Goal: Task Accomplishment & Management: Complete application form

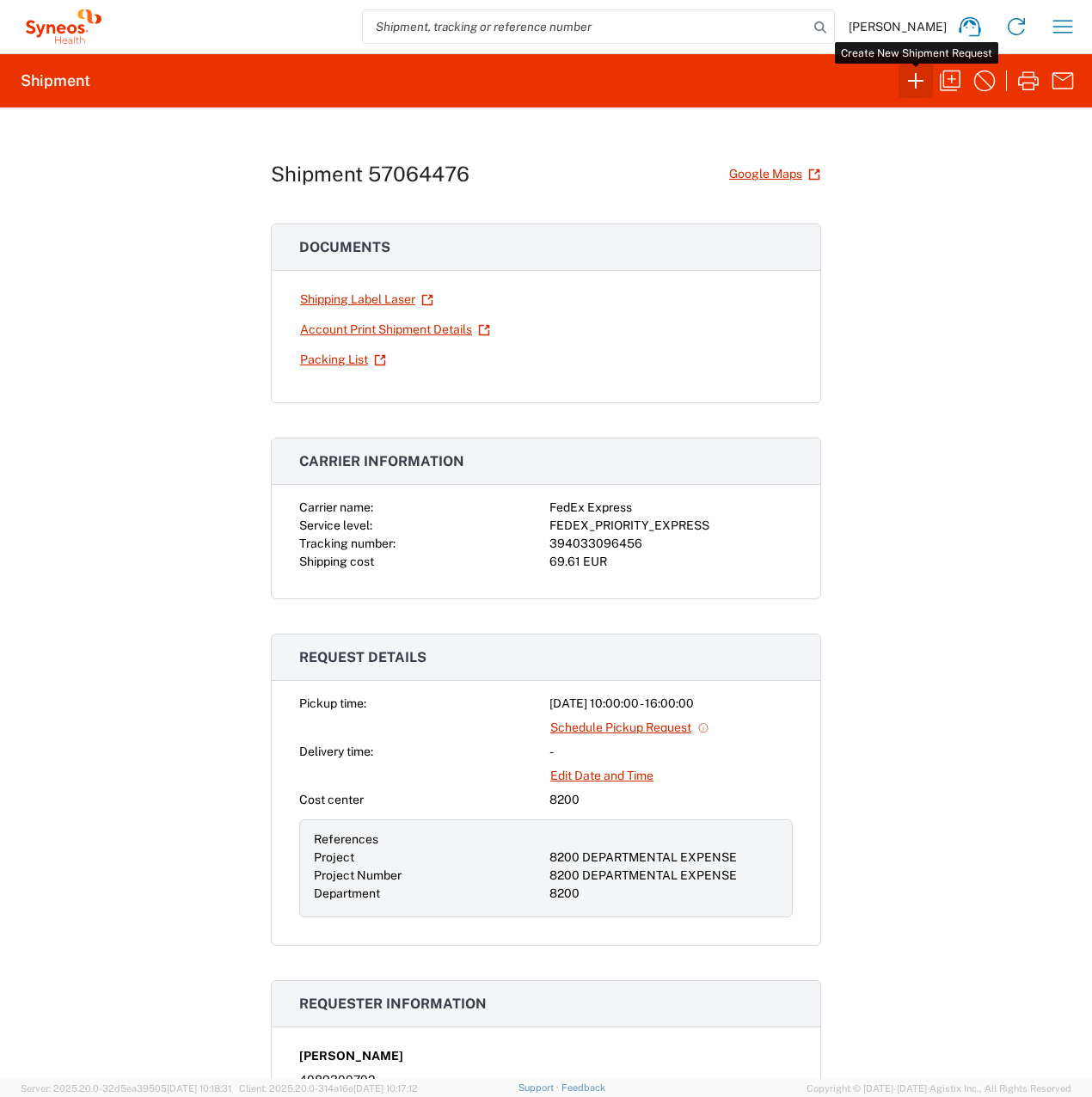
click at [916, 89] on icon "button" at bounding box center [916, 81] width 16 height 16
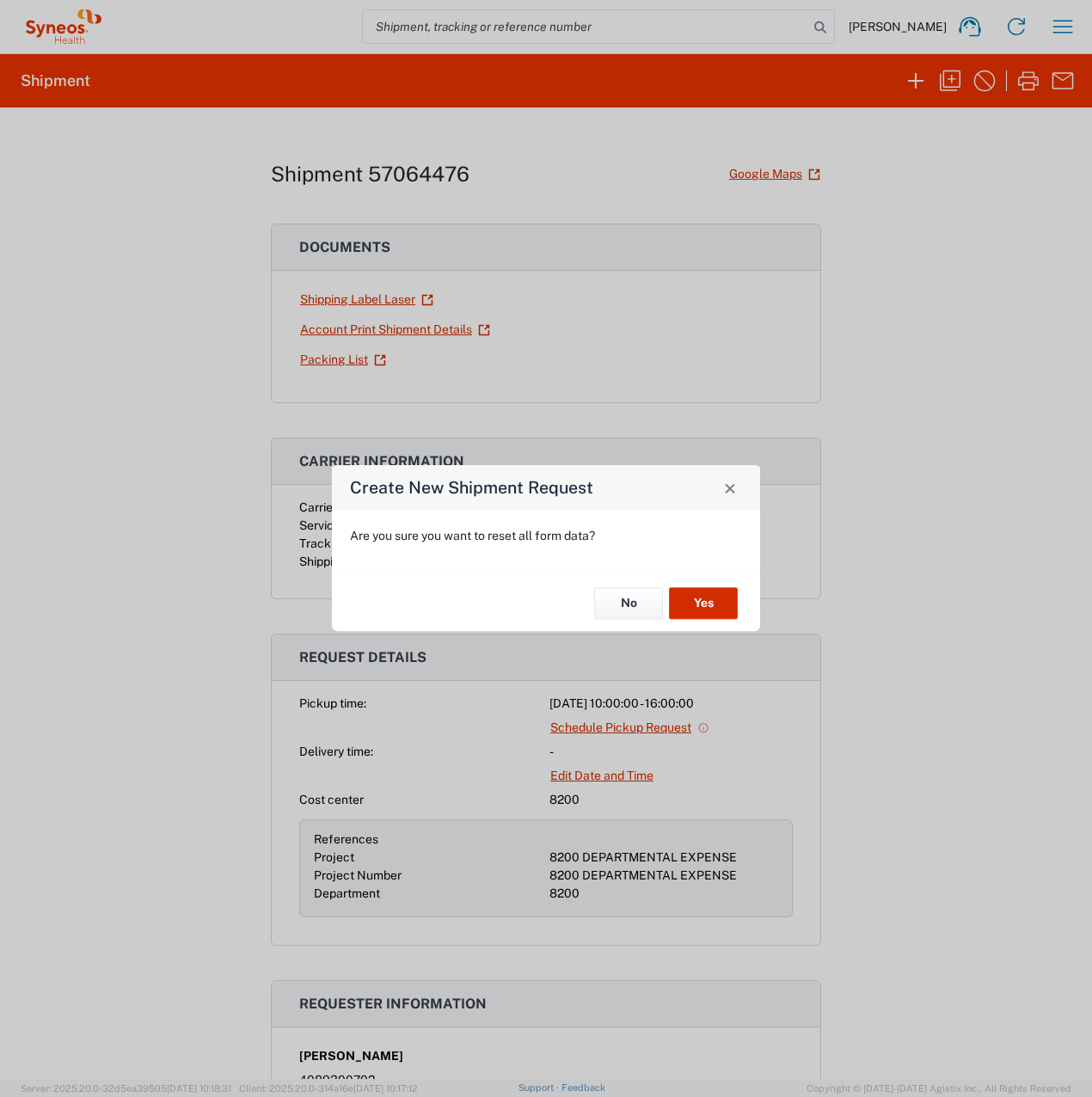
click at [719, 609] on button "Yes" at bounding box center [703, 603] width 69 height 32
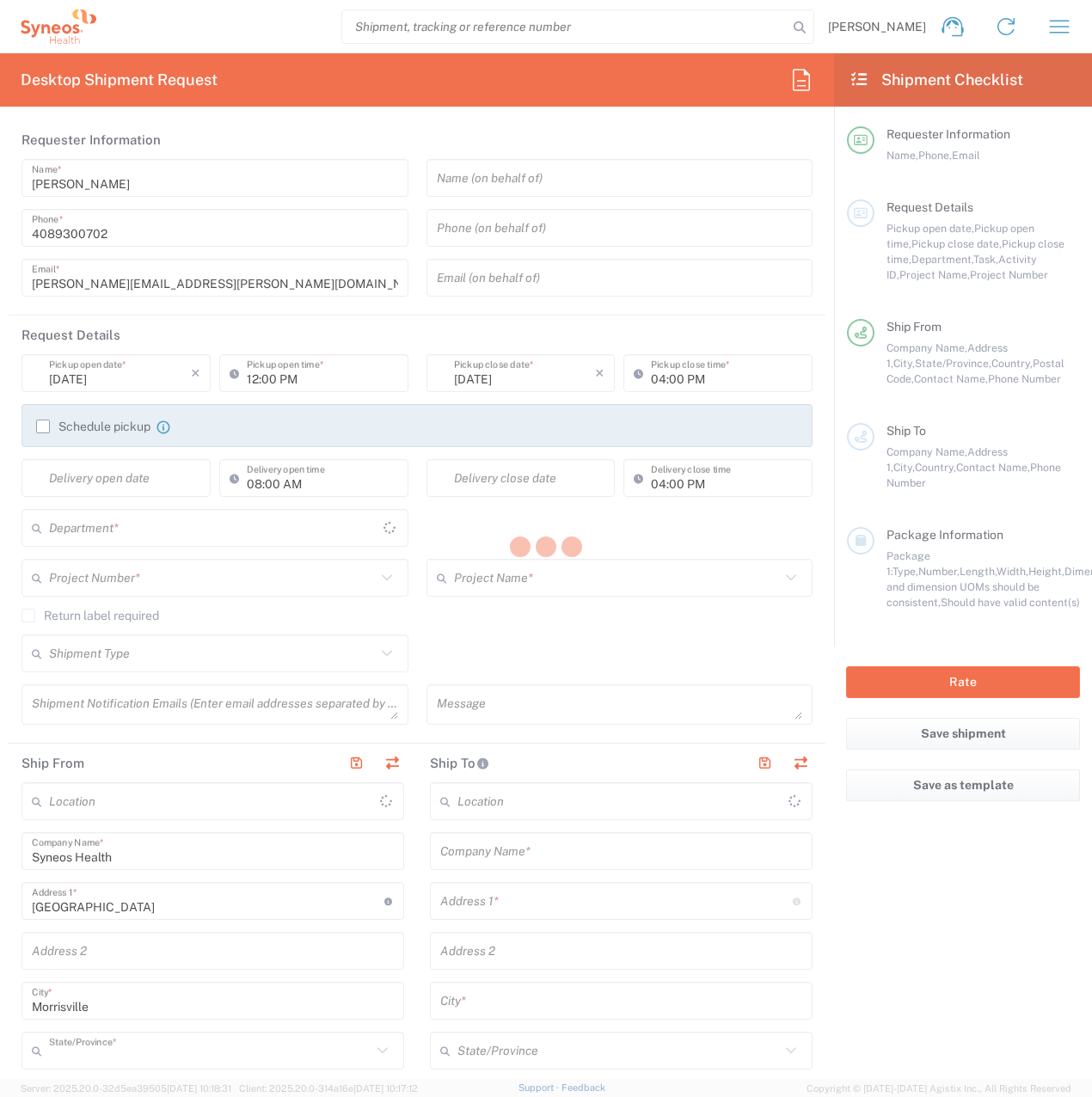
type input "8200"
type input "[US_STATE]"
type input "[GEOGRAPHIC_DATA]"
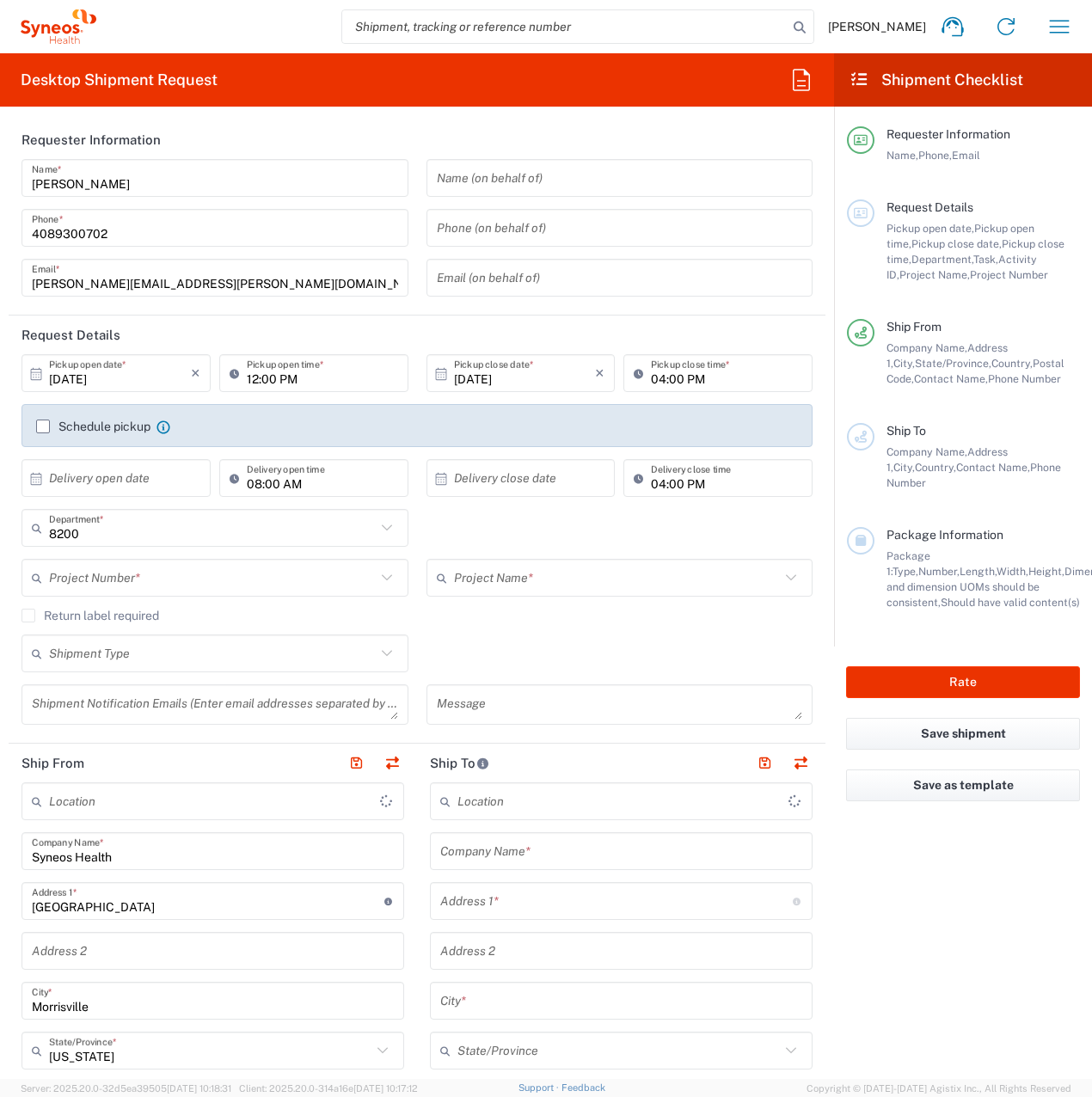
type input "Syneos Health, LLC-[GEOGRAPHIC_DATA] [GEOGRAPHIC_DATA] [GEOGRAPHIC_DATA]"
click at [72, 577] on input "text" at bounding box center [212, 578] width 327 height 30
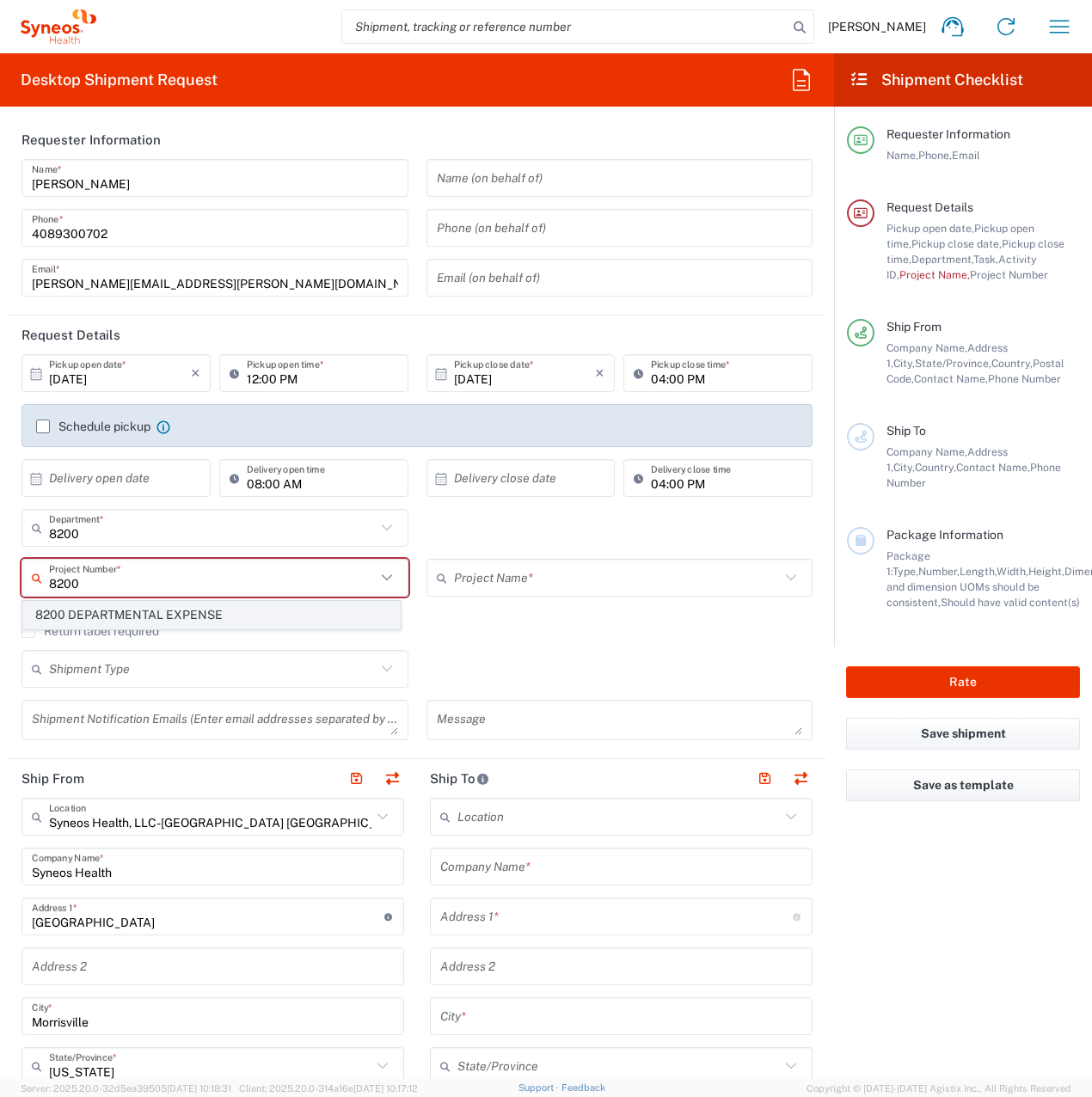
click at [101, 617] on span "8200 DEPARTMENTAL EXPENSE" at bounding box center [212, 615] width 377 height 27
type input "8200 DEPARTMENTAL EXPENSE"
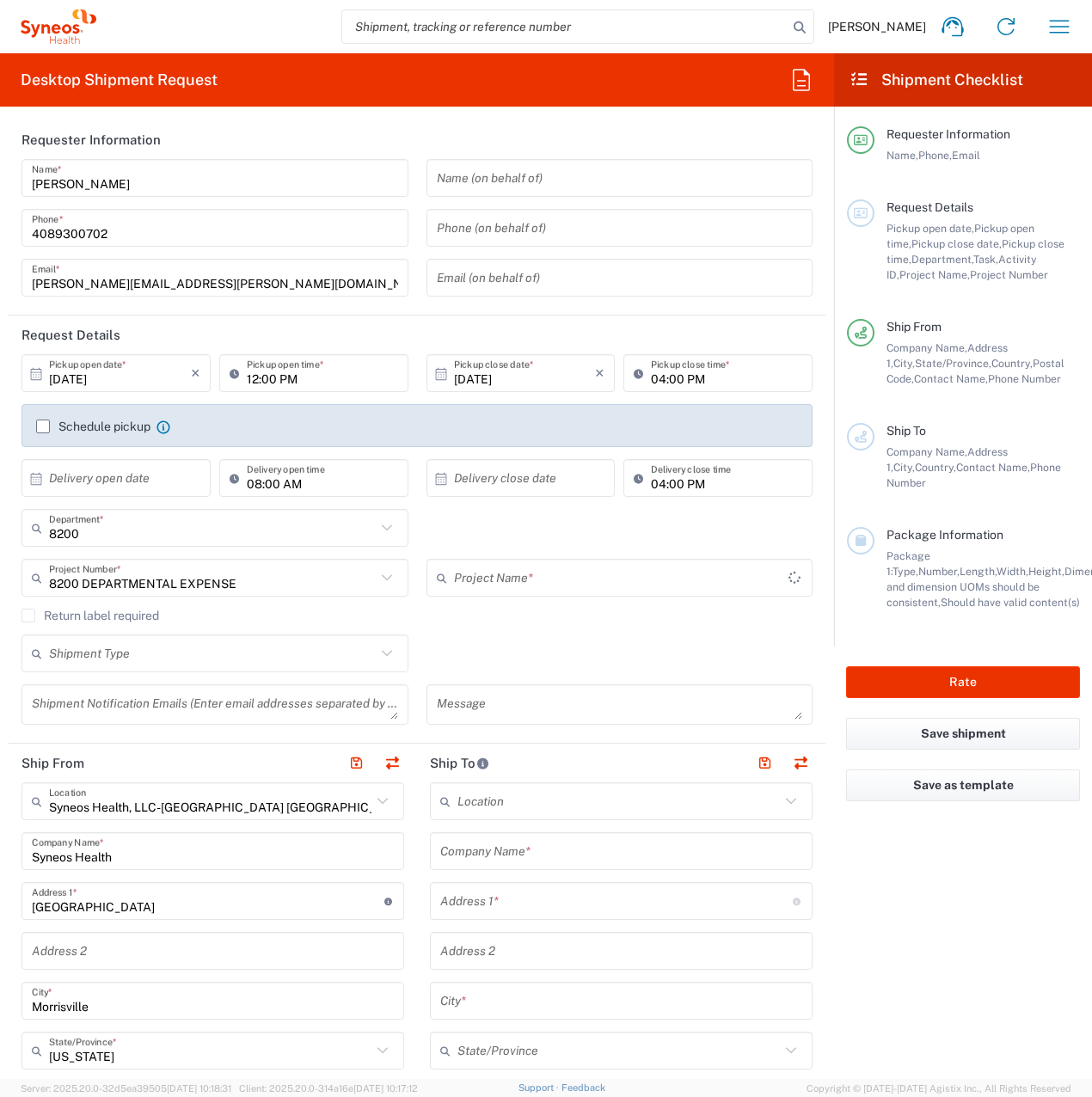
type input "8200 DEPARTMENTAL EXPENSE"
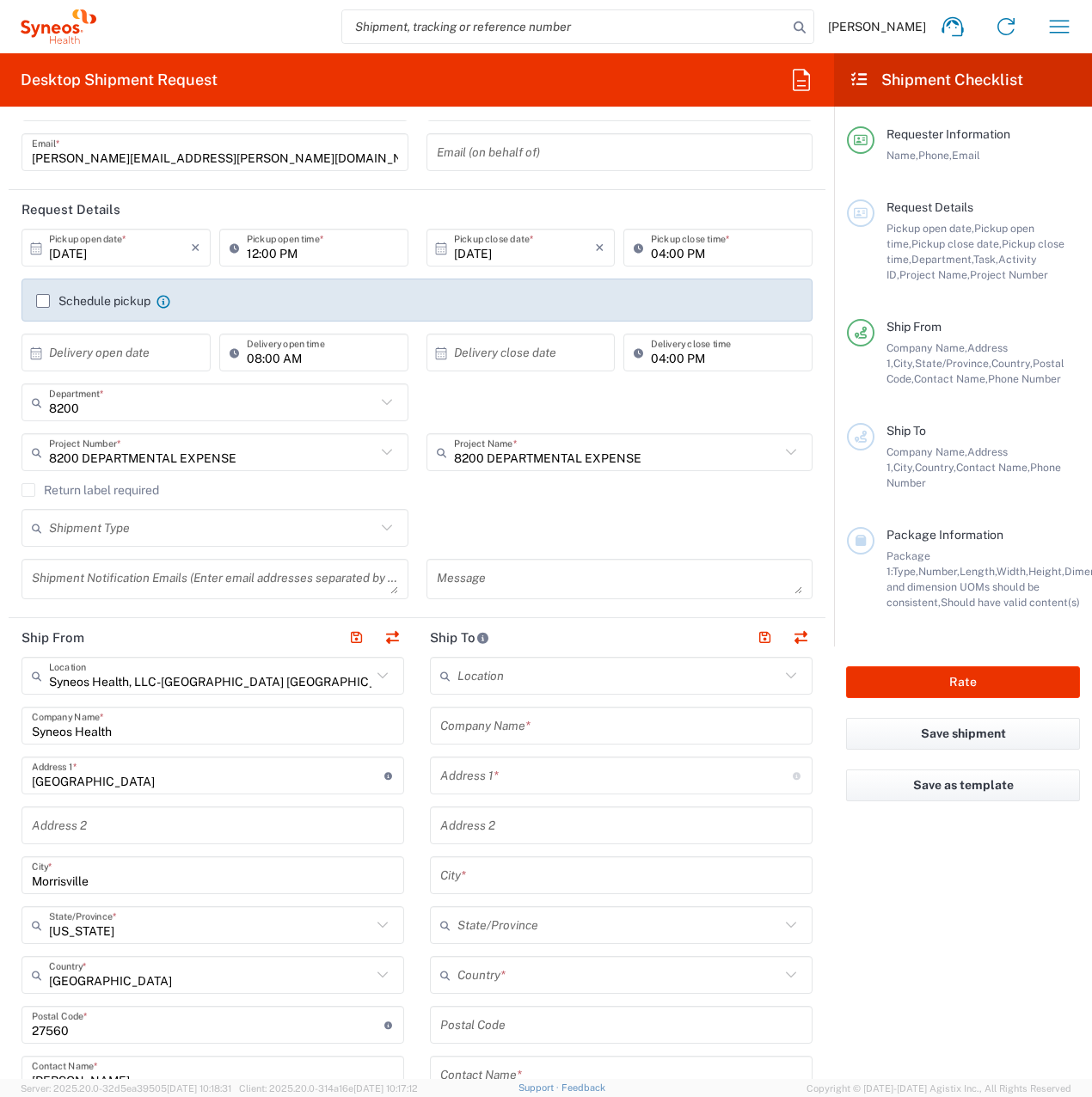
scroll to position [344, 0]
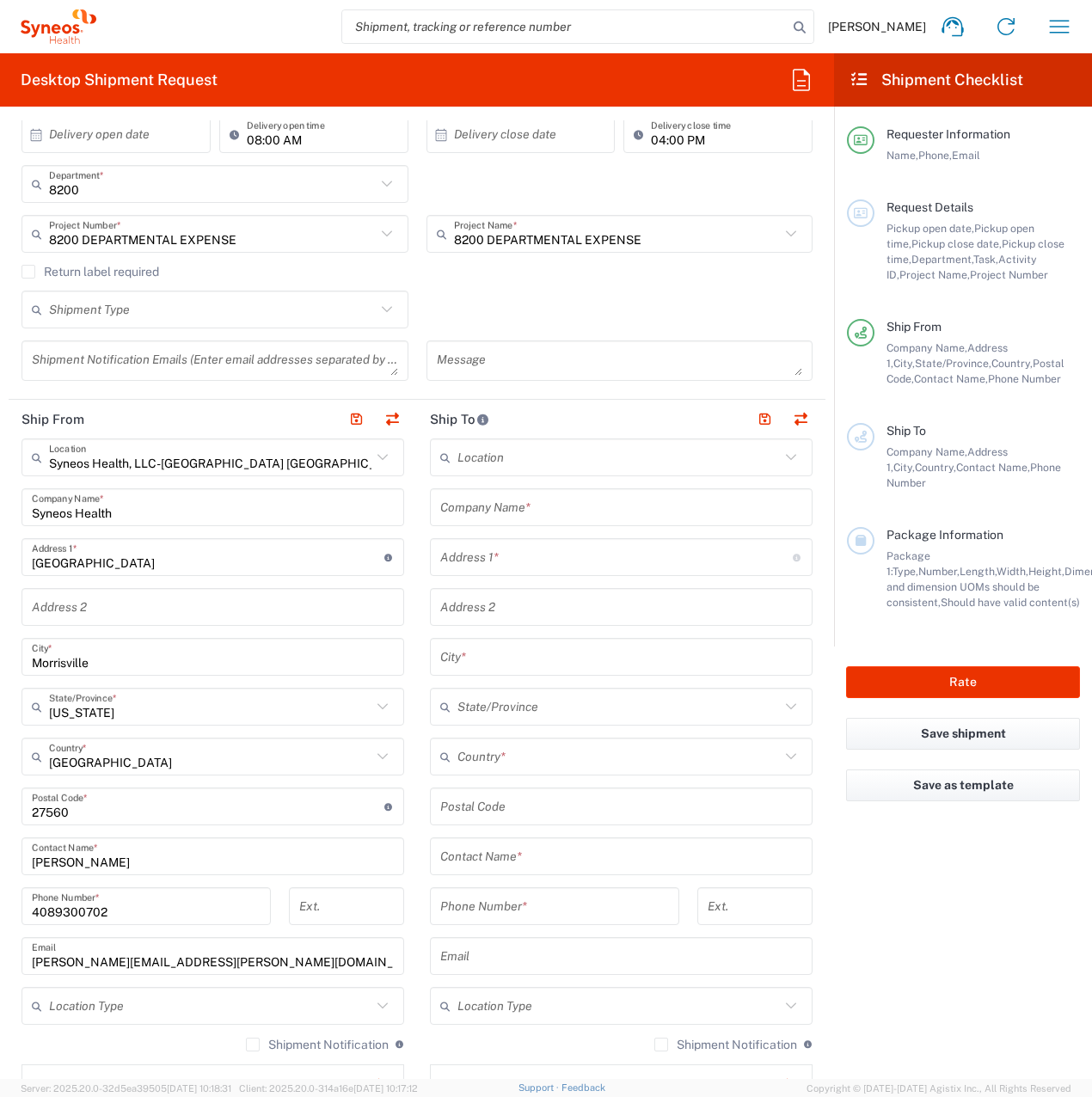
click at [525, 506] on input "text" at bounding box center [621, 507] width 362 height 30
paste input "[PERSON_NAME] PC"
type input "[PERSON_NAME] PC"
click at [475, 845] on input "text" at bounding box center [621, 856] width 362 height 30
paste input "[PERSON_NAME]"
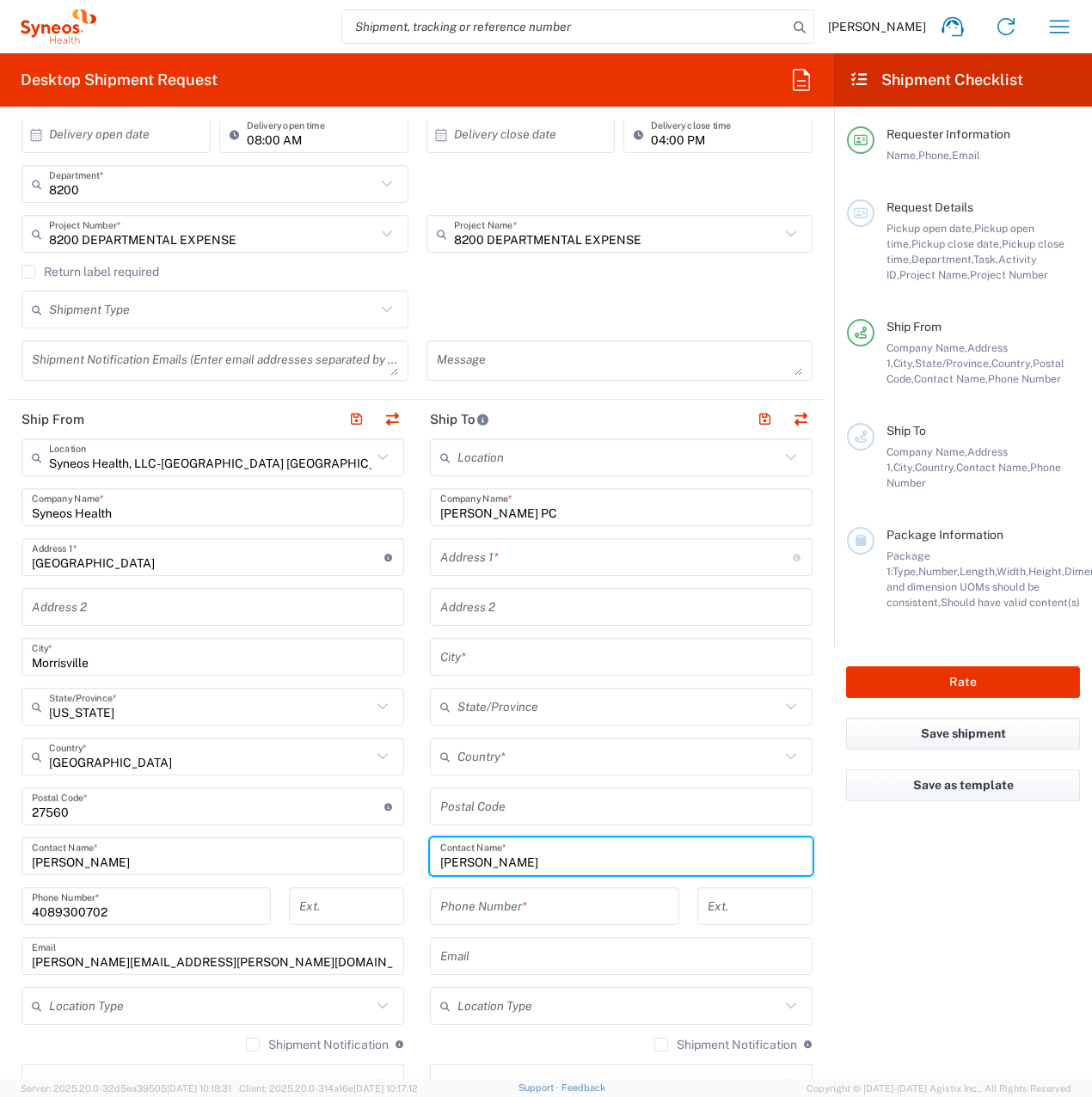
type input "[PERSON_NAME]"
click at [496, 913] on input "tel" at bounding box center [554, 906] width 228 height 30
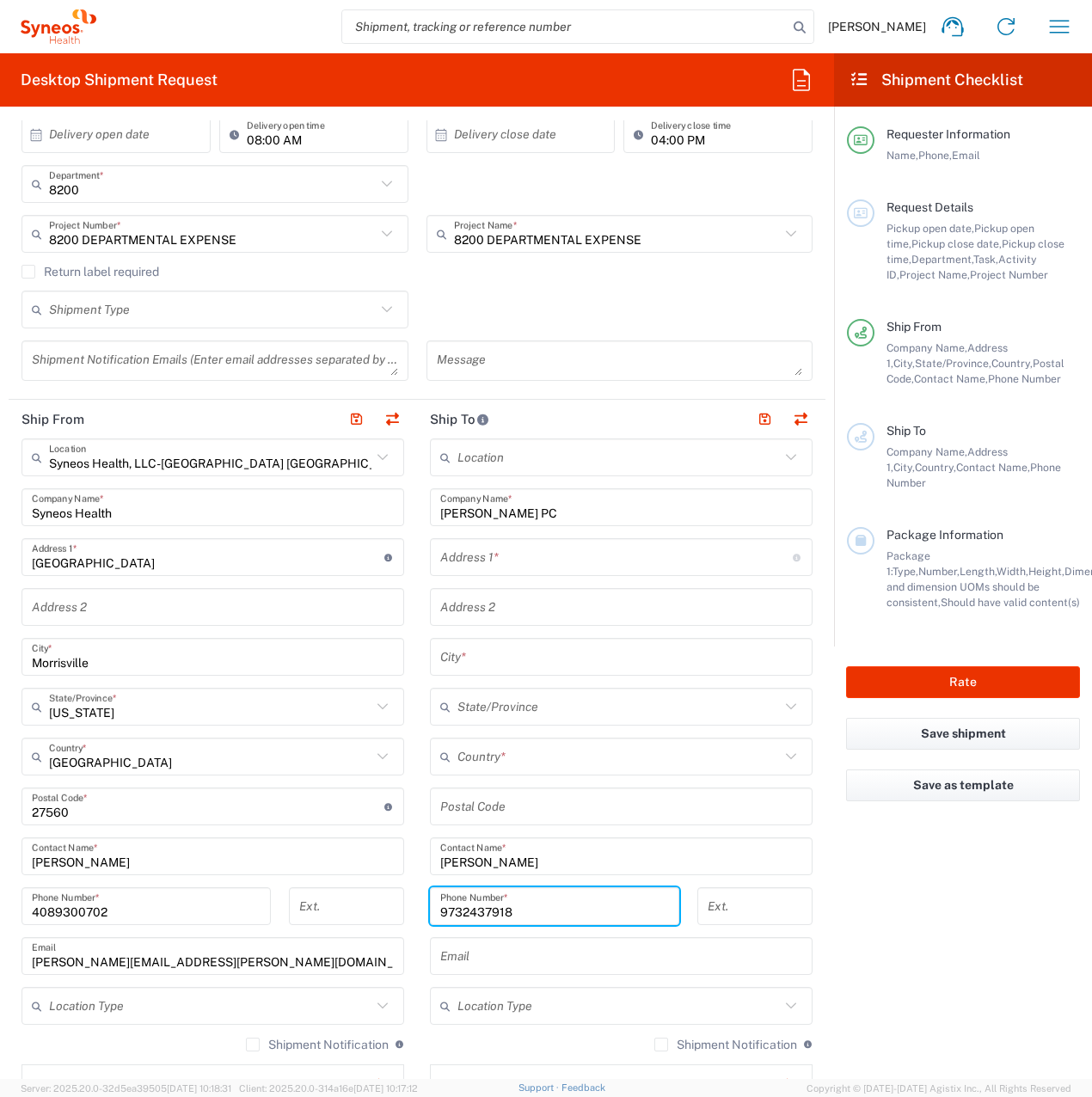
type input "9732437918"
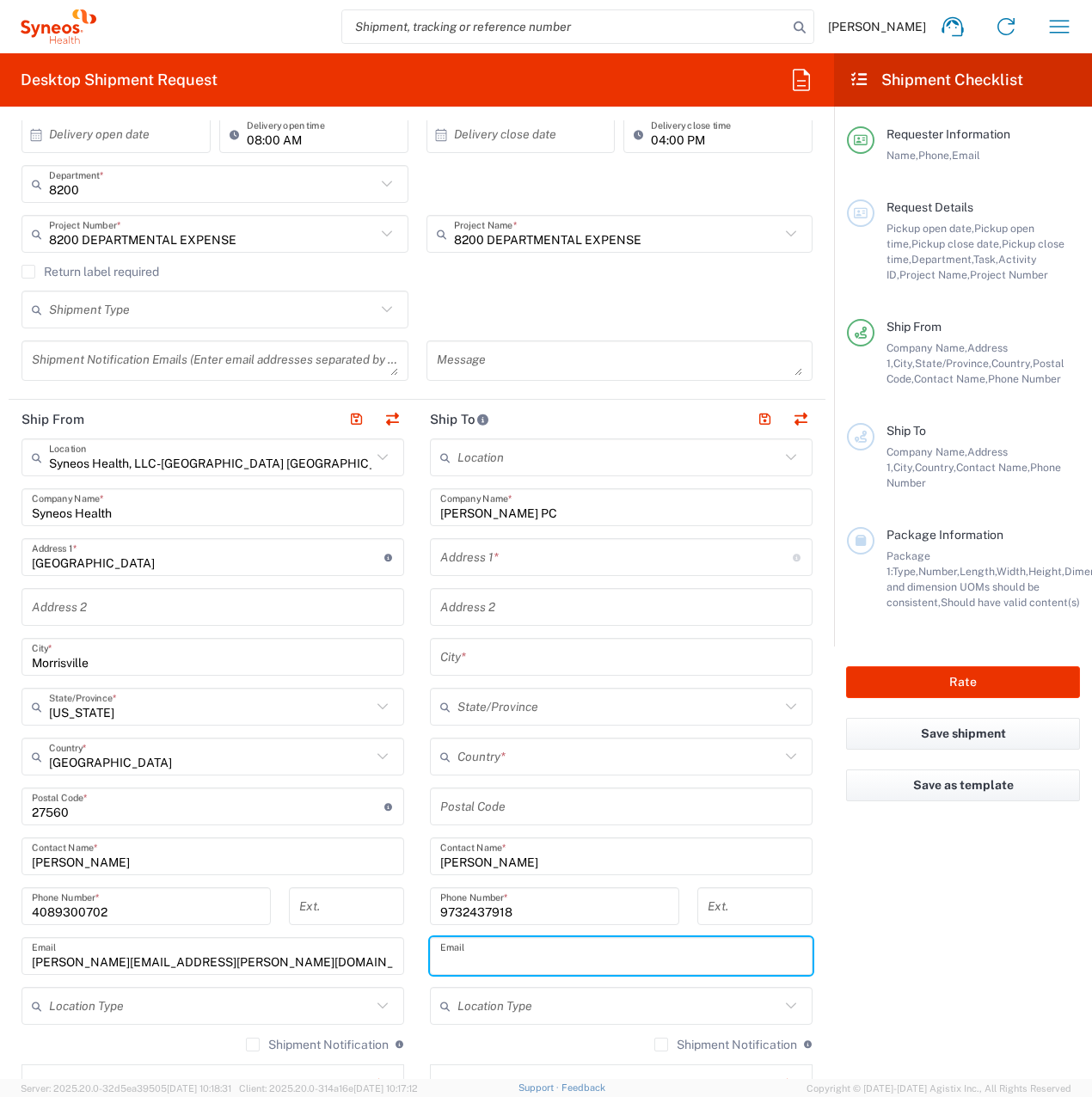
click at [468, 948] on input "text" at bounding box center [621, 956] width 362 height 30
paste input "[EMAIL_ADDRESS][DOMAIN_NAME]"
type input "[EMAIL_ADDRESS][DOMAIN_NAME]"
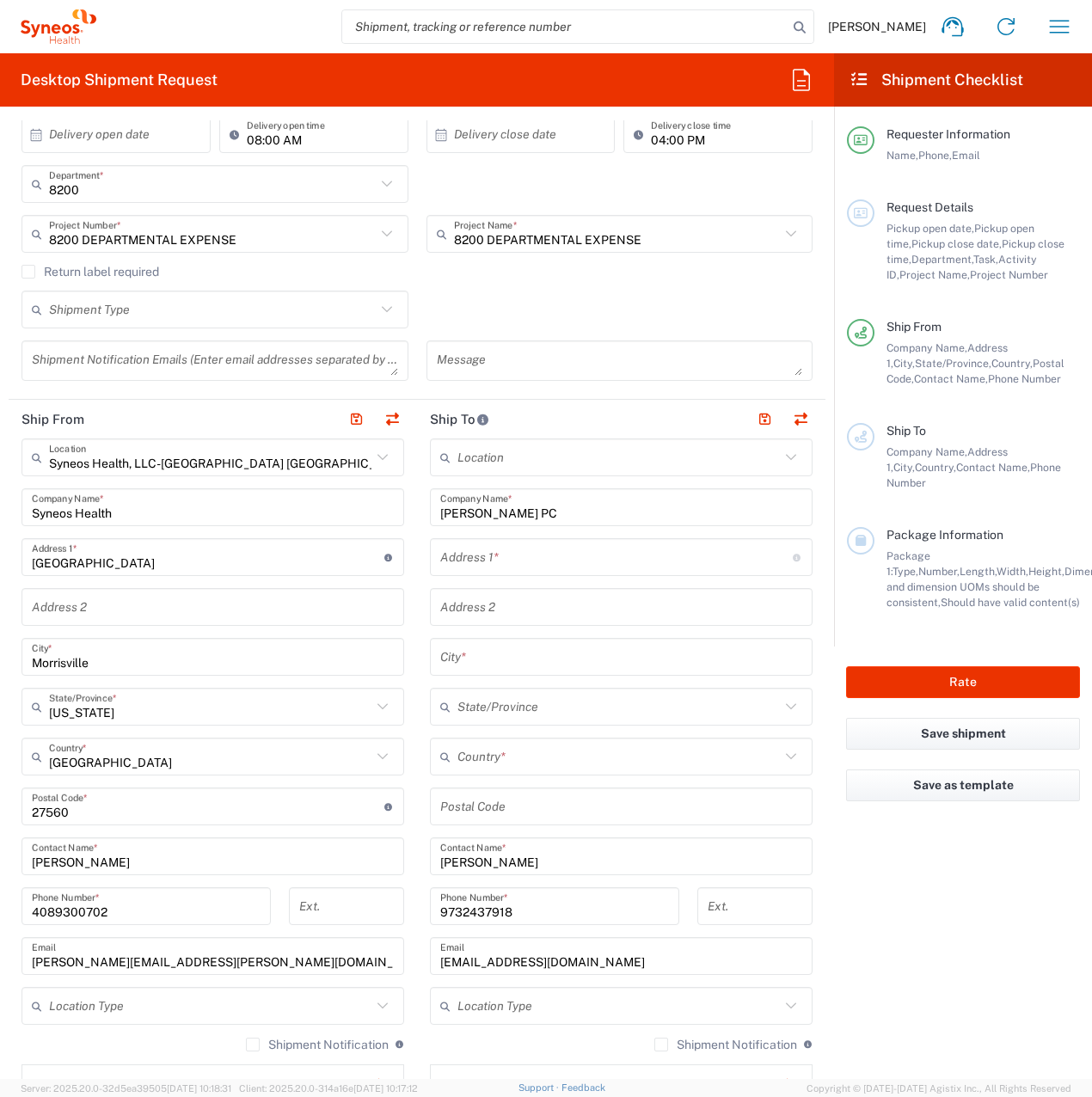
click at [514, 551] on input "text" at bounding box center [617, 558] width 353 height 30
paste input "[STREET_ADDRESS][PERSON_NAME]"
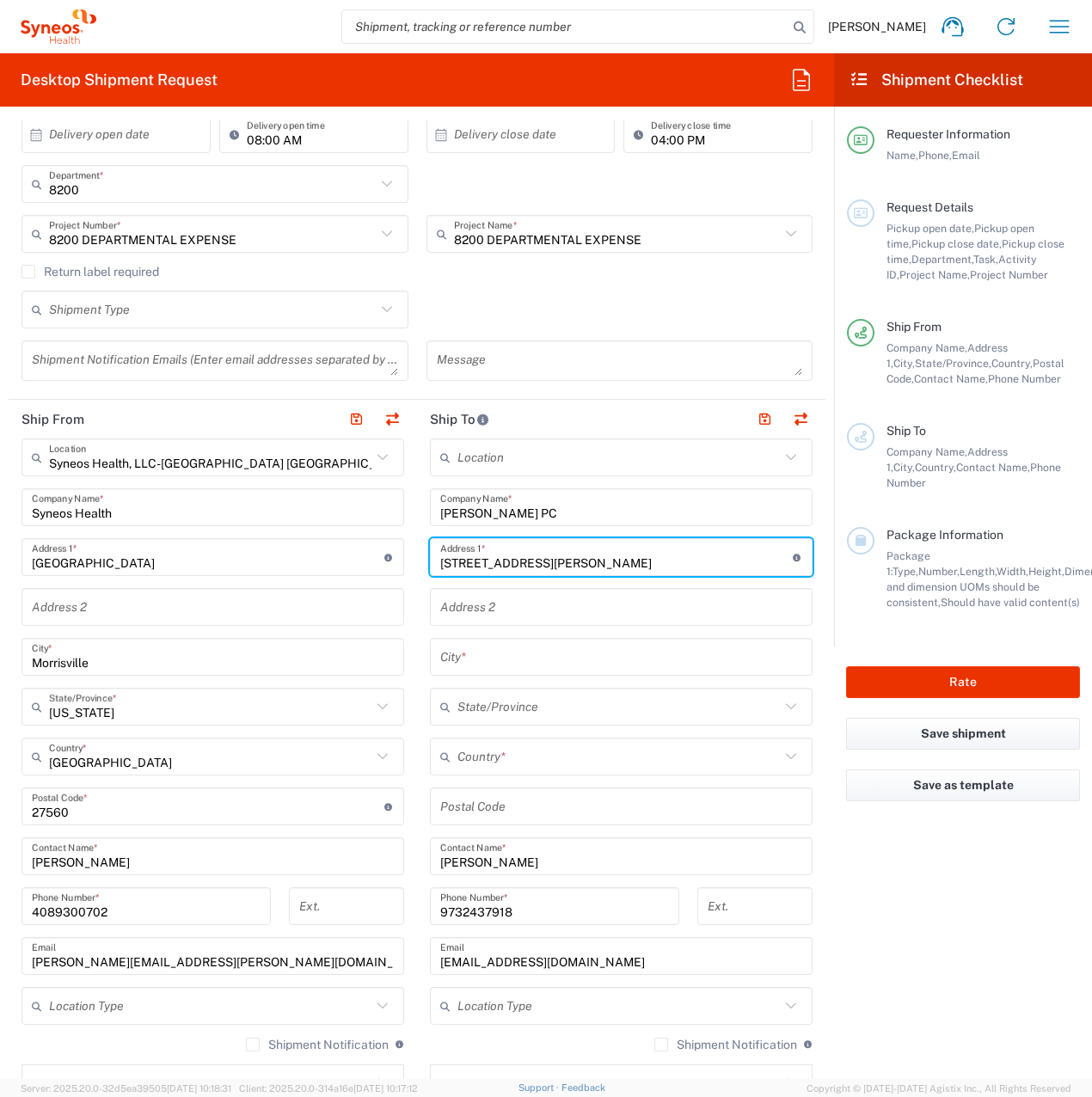
type input "[STREET_ADDRESS][PERSON_NAME]"
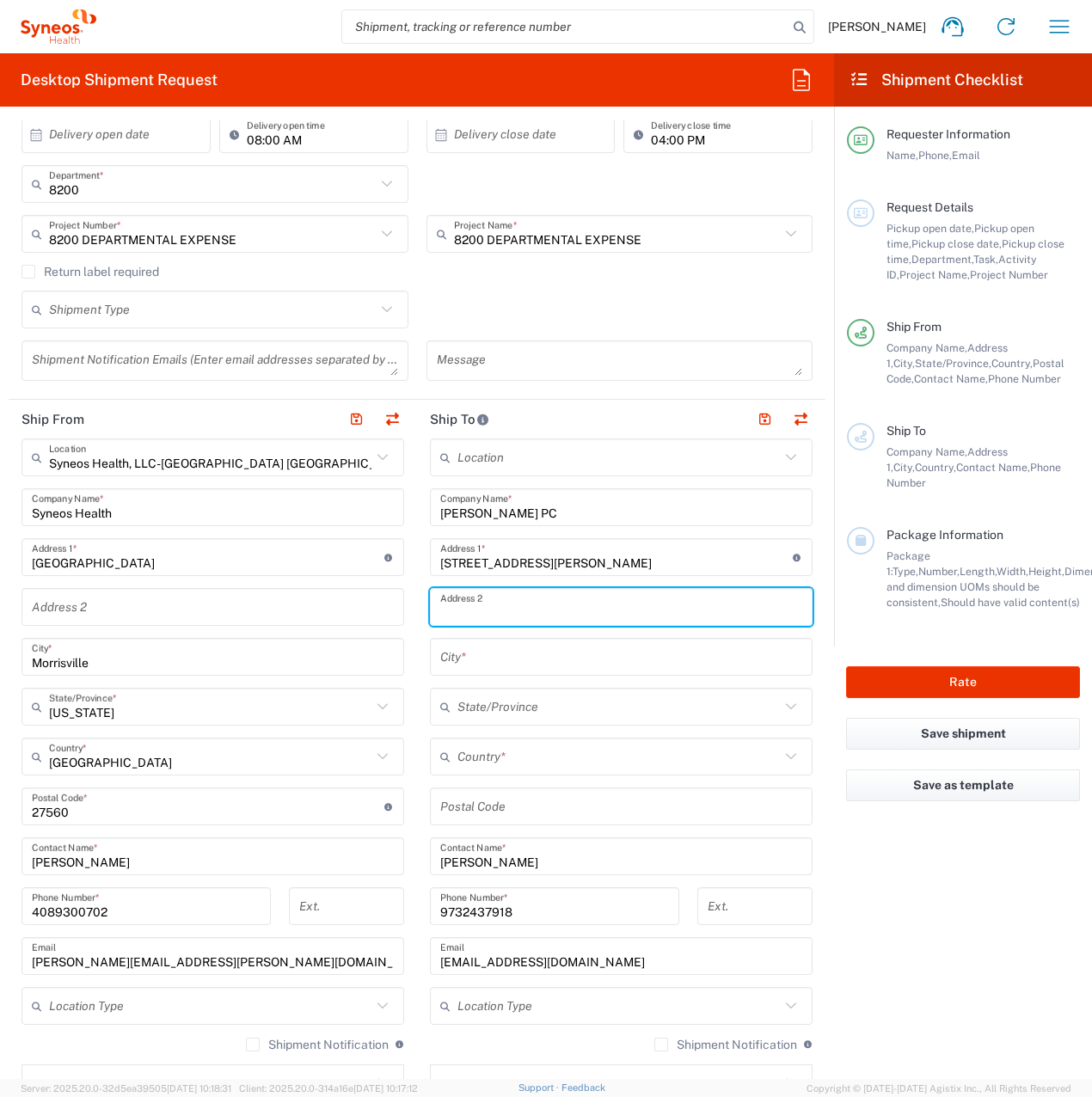
click at [506, 617] on input "text" at bounding box center [621, 607] width 362 height 30
paste input "Suite 105"
type input "Suite 105"
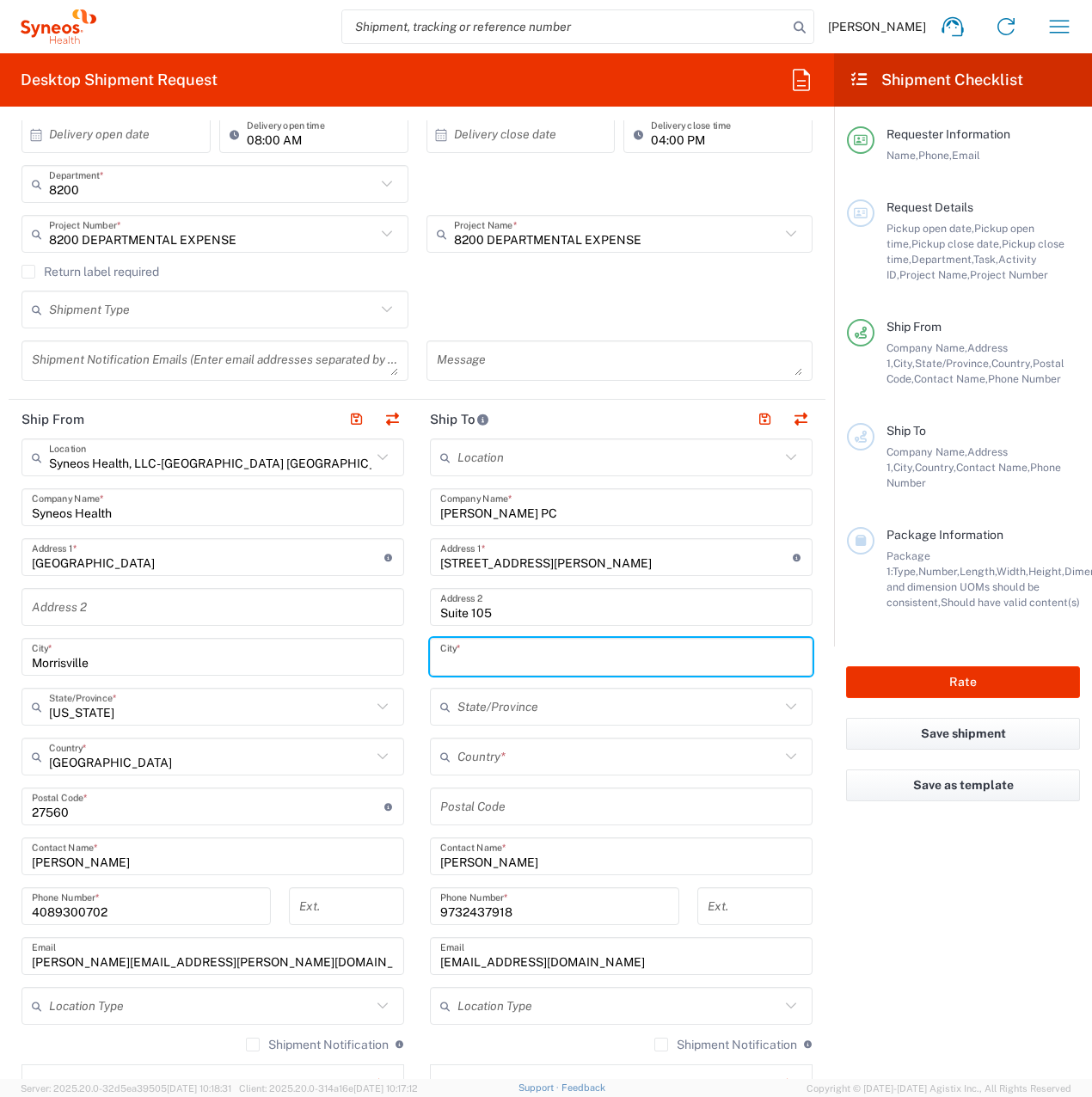
click at [446, 661] on input "text" at bounding box center [621, 657] width 362 height 30
paste input "Roseland"
type input "Roseland"
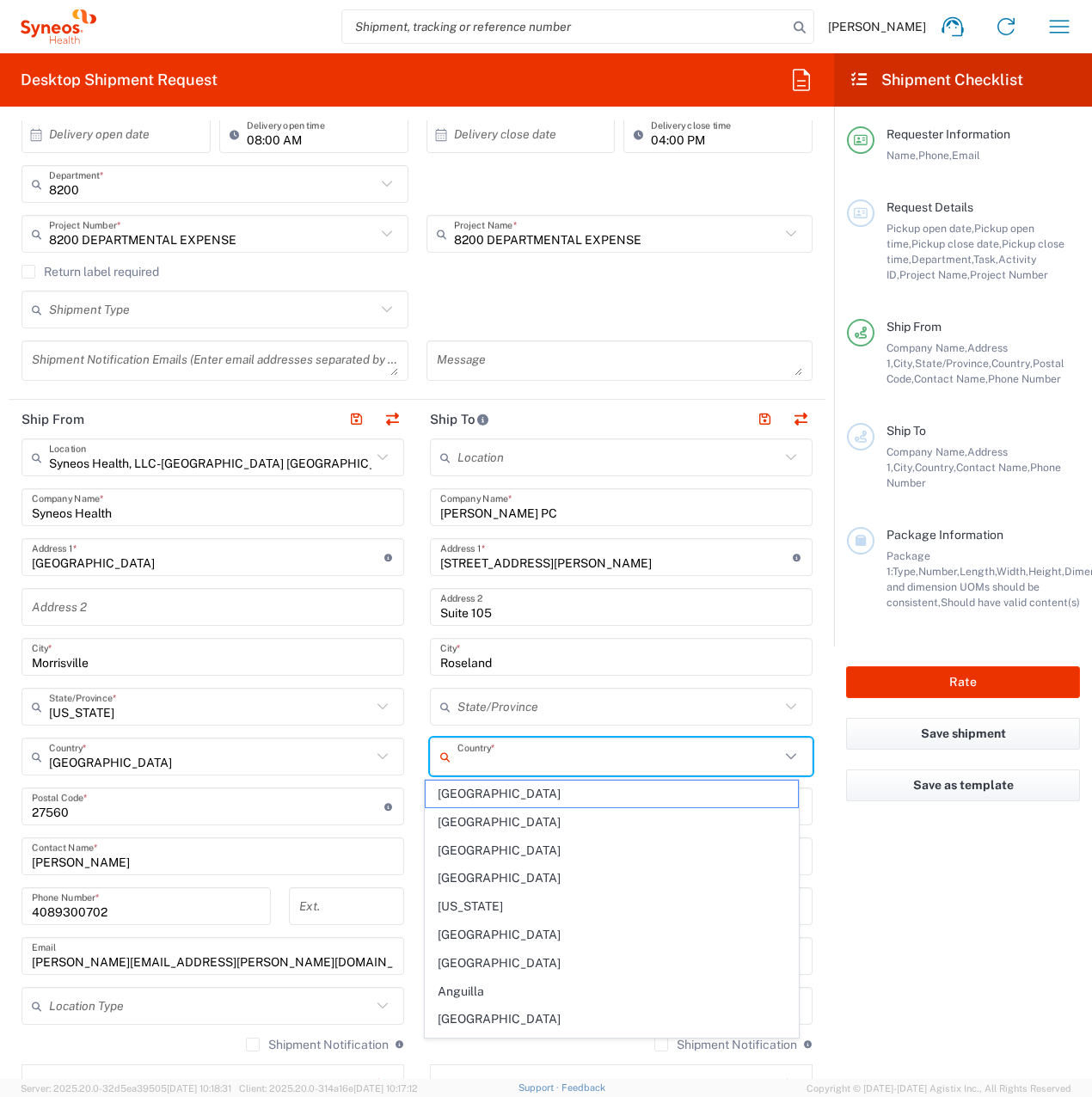
click at [535, 758] on input "text" at bounding box center [619, 757] width 322 height 30
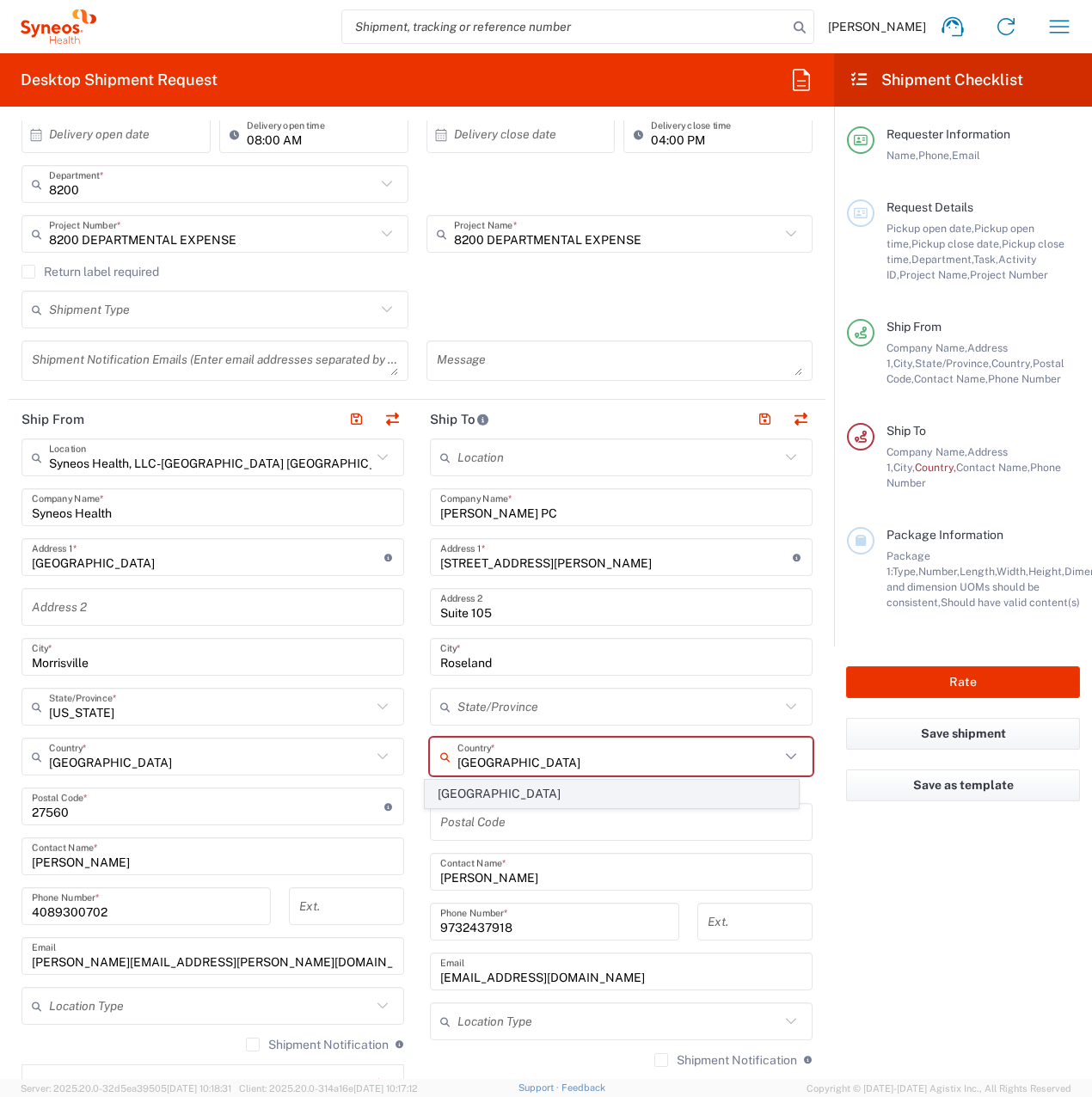
click at [455, 792] on span "[GEOGRAPHIC_DATA]" at bounding box center [612, 794] width 374 height 27
type input "[GEOGRAPHIC_DATA]"
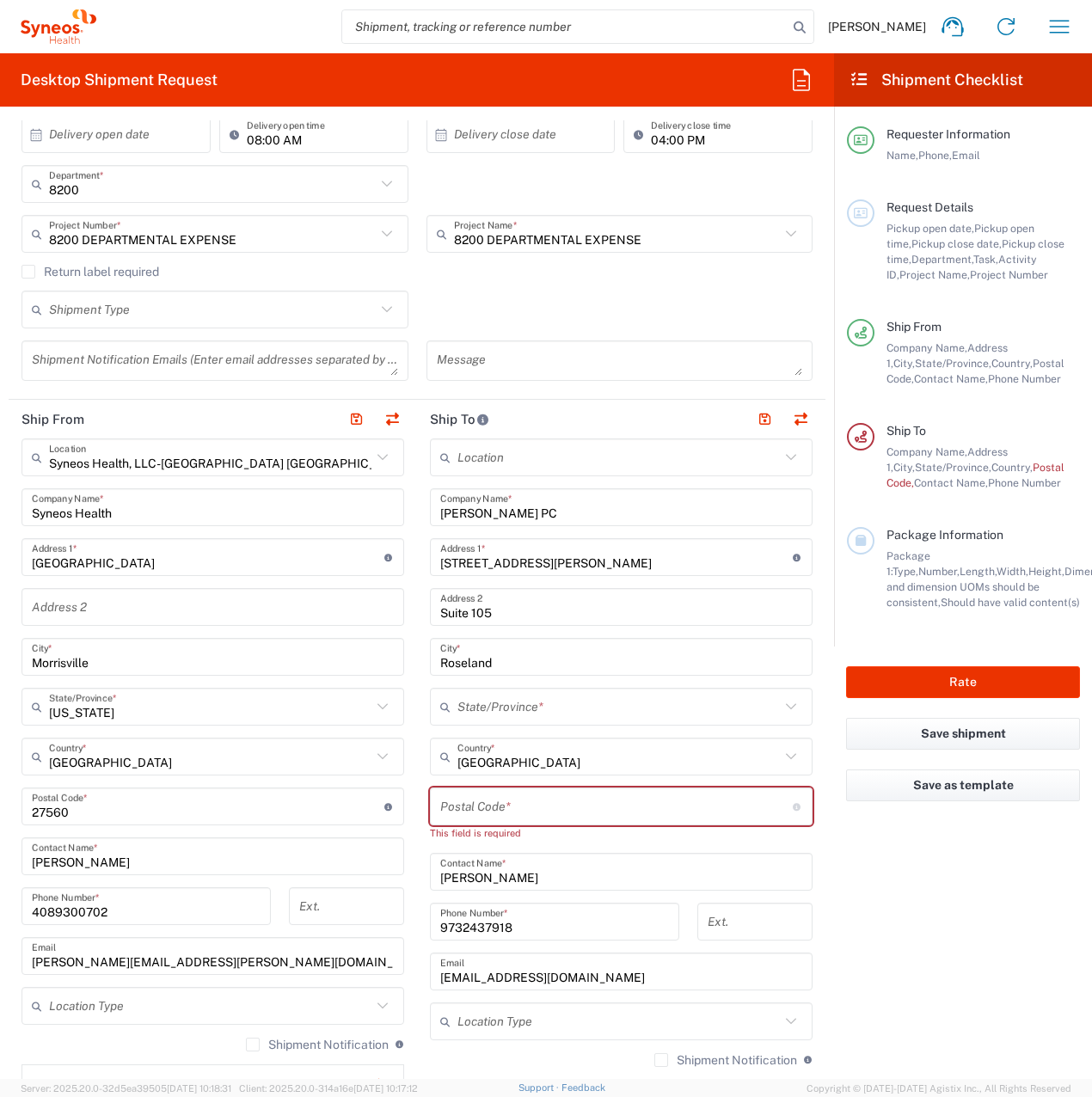
click at [459, 808] on input "undefined" at bounding box center [617, 807] width 353 height 30
paste input "07068"
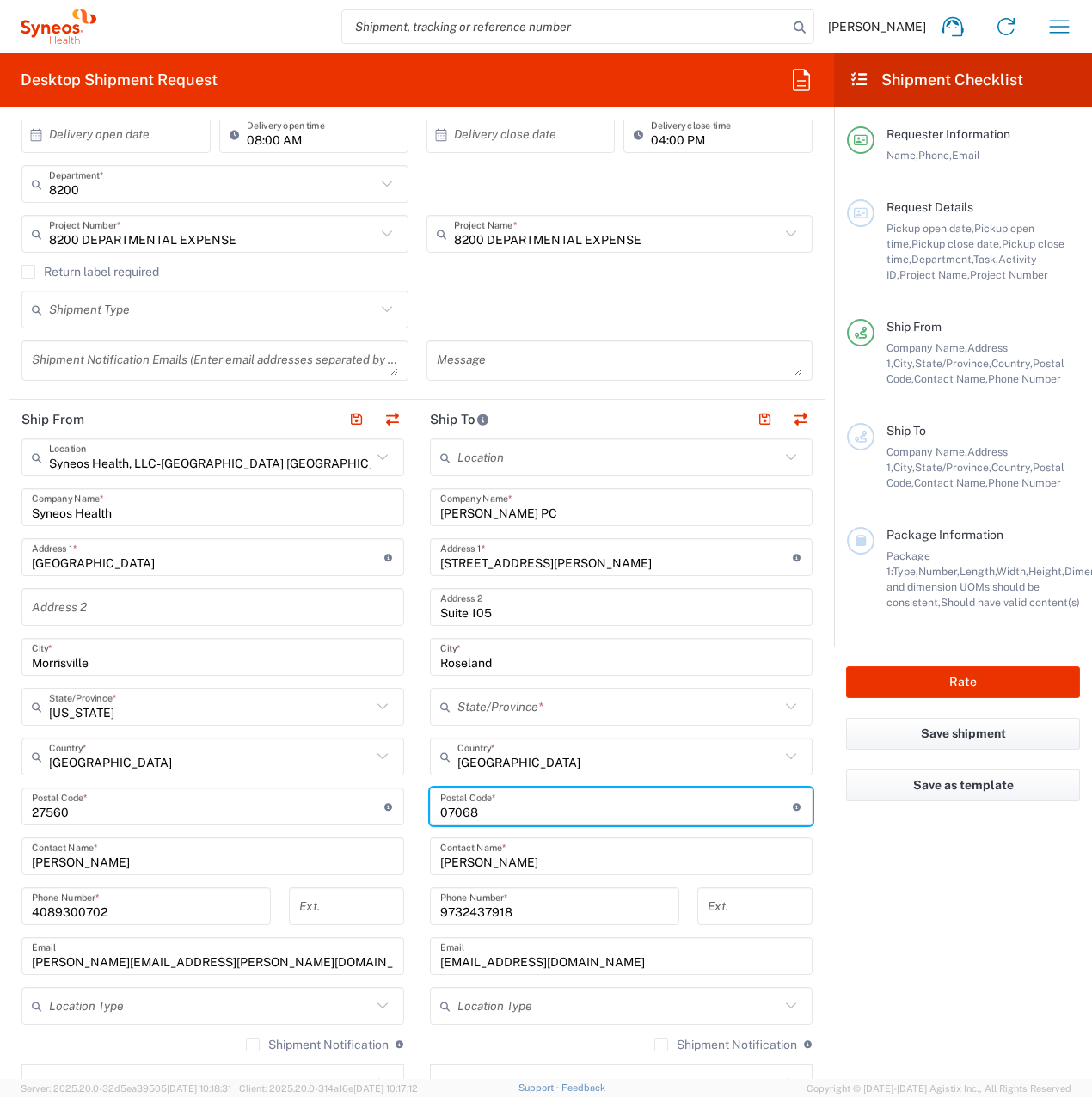
type input "07068"
click at [481, 712] on input "text" at bounding box center [619, 707] width 322 height 30
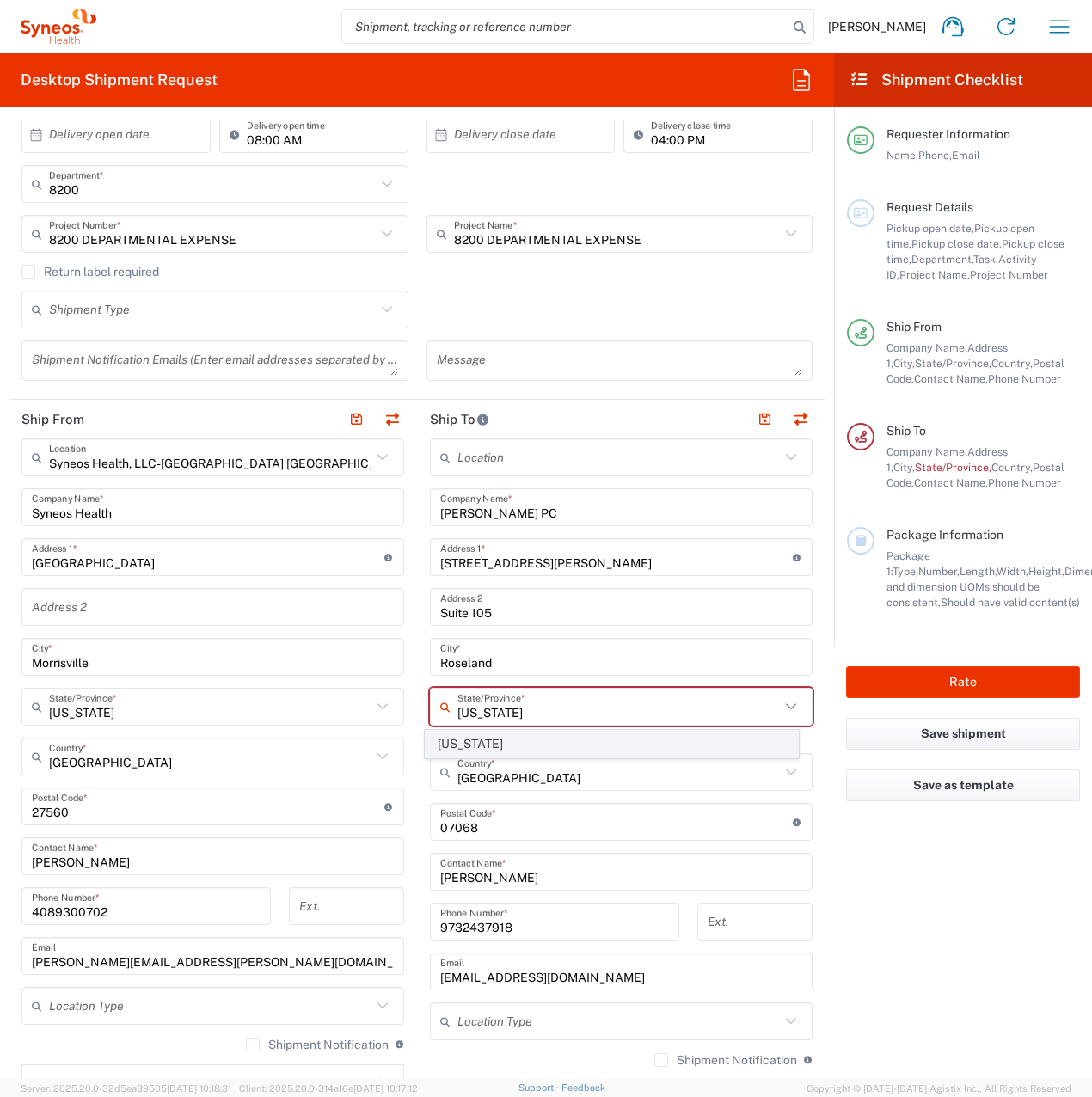
click at [467, 746] on span "[US_STATE]" at bounding box center [612, 743] width 374 height 27
type input "[US_STATE]"
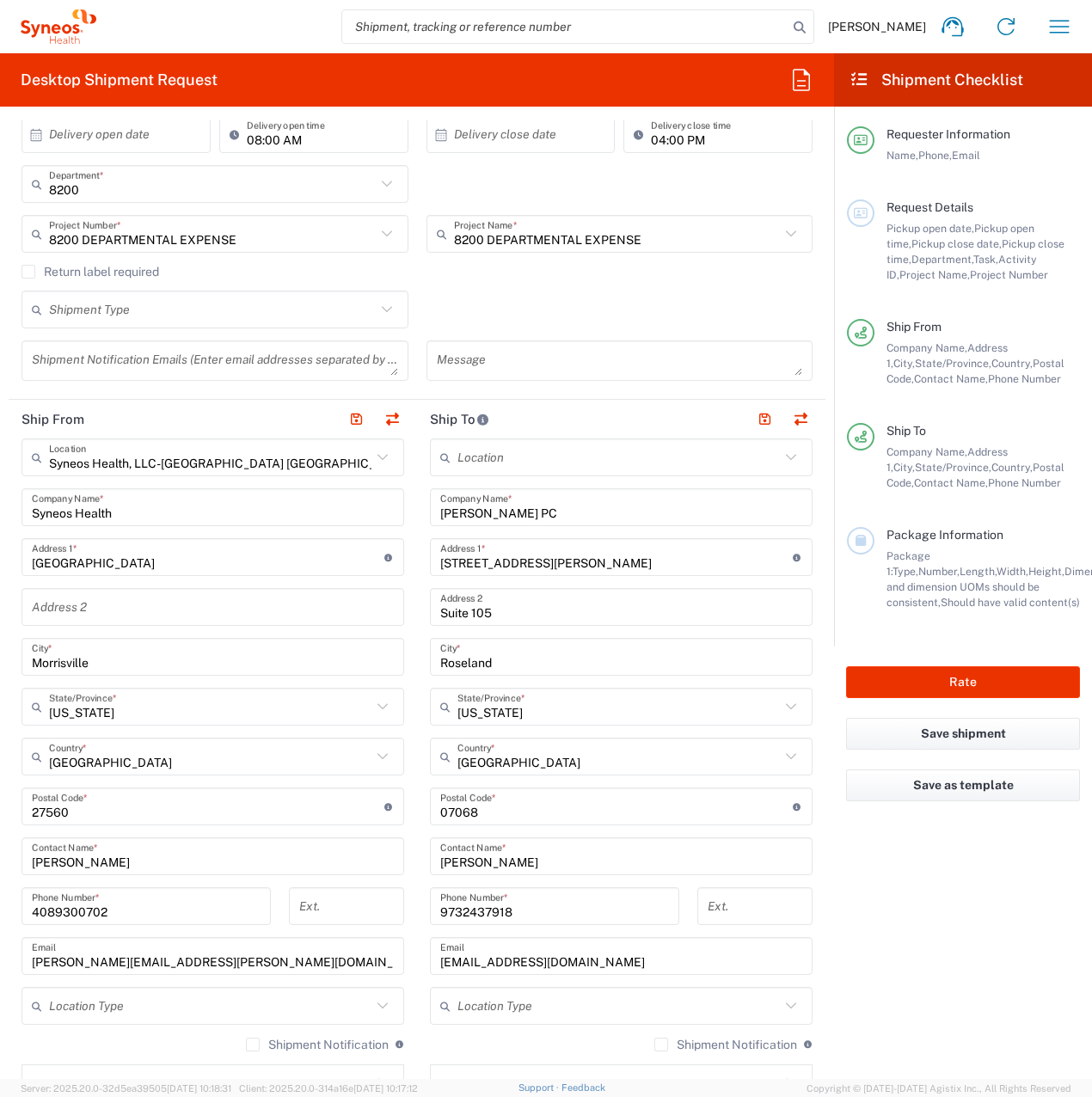
click at [486, 1012] on input "text" at bounding box center [619, 1006] width 322 height 30
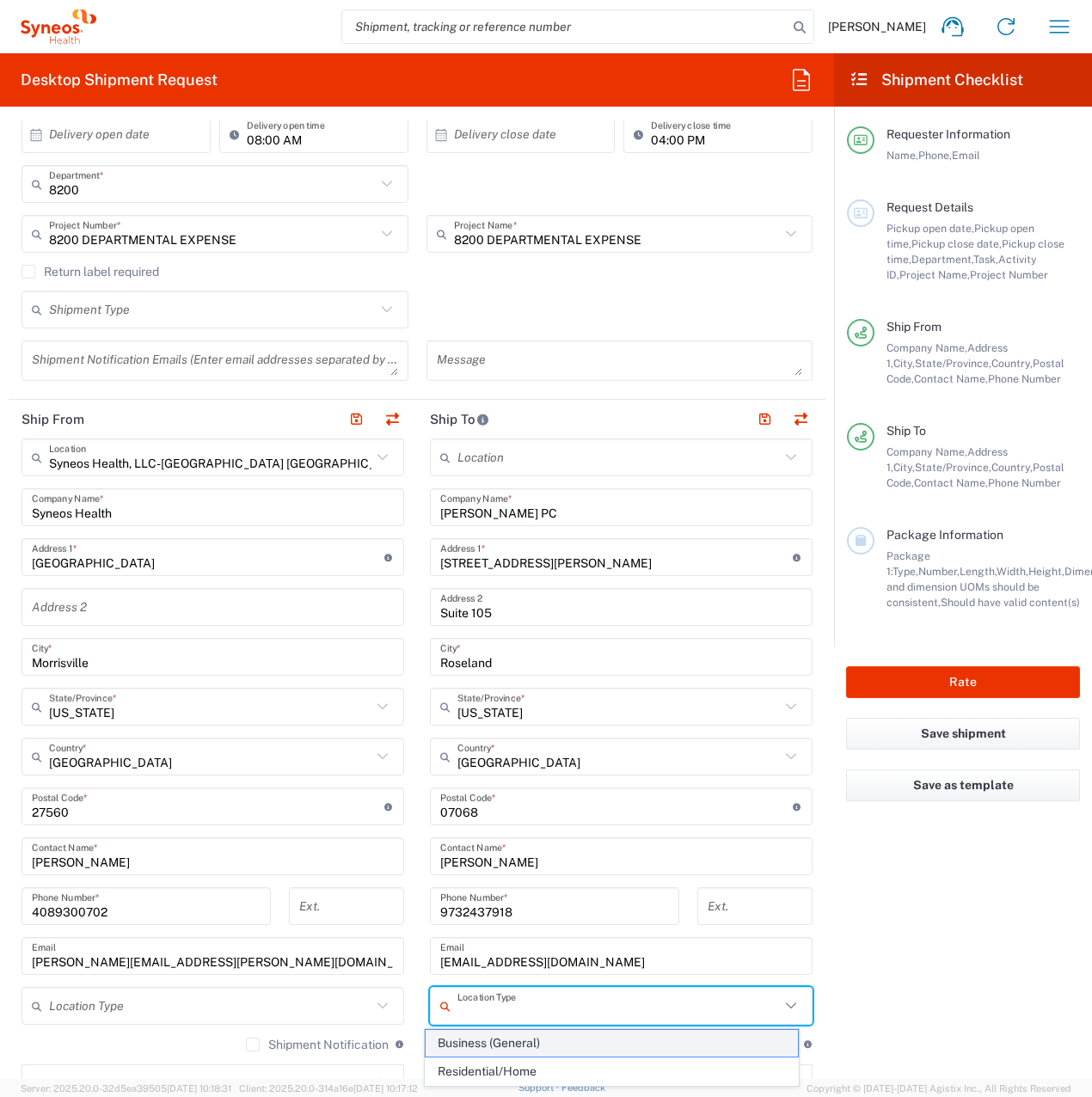
click at [501, 1041] on span "Business (General)" at bounding box center [612, 1043] width 374 height 27
type input "Business (General)"
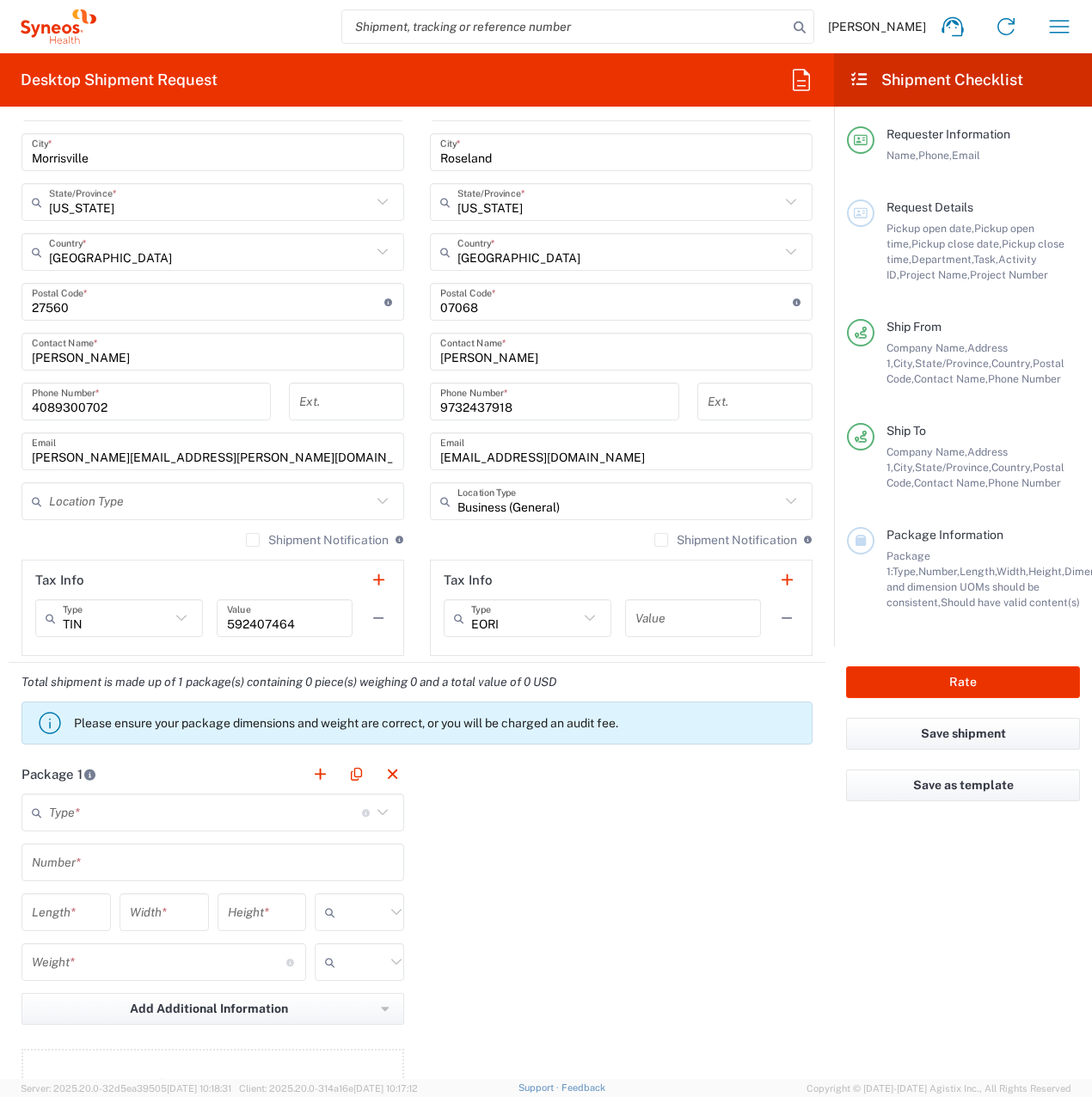
scroll to position [860, 0]
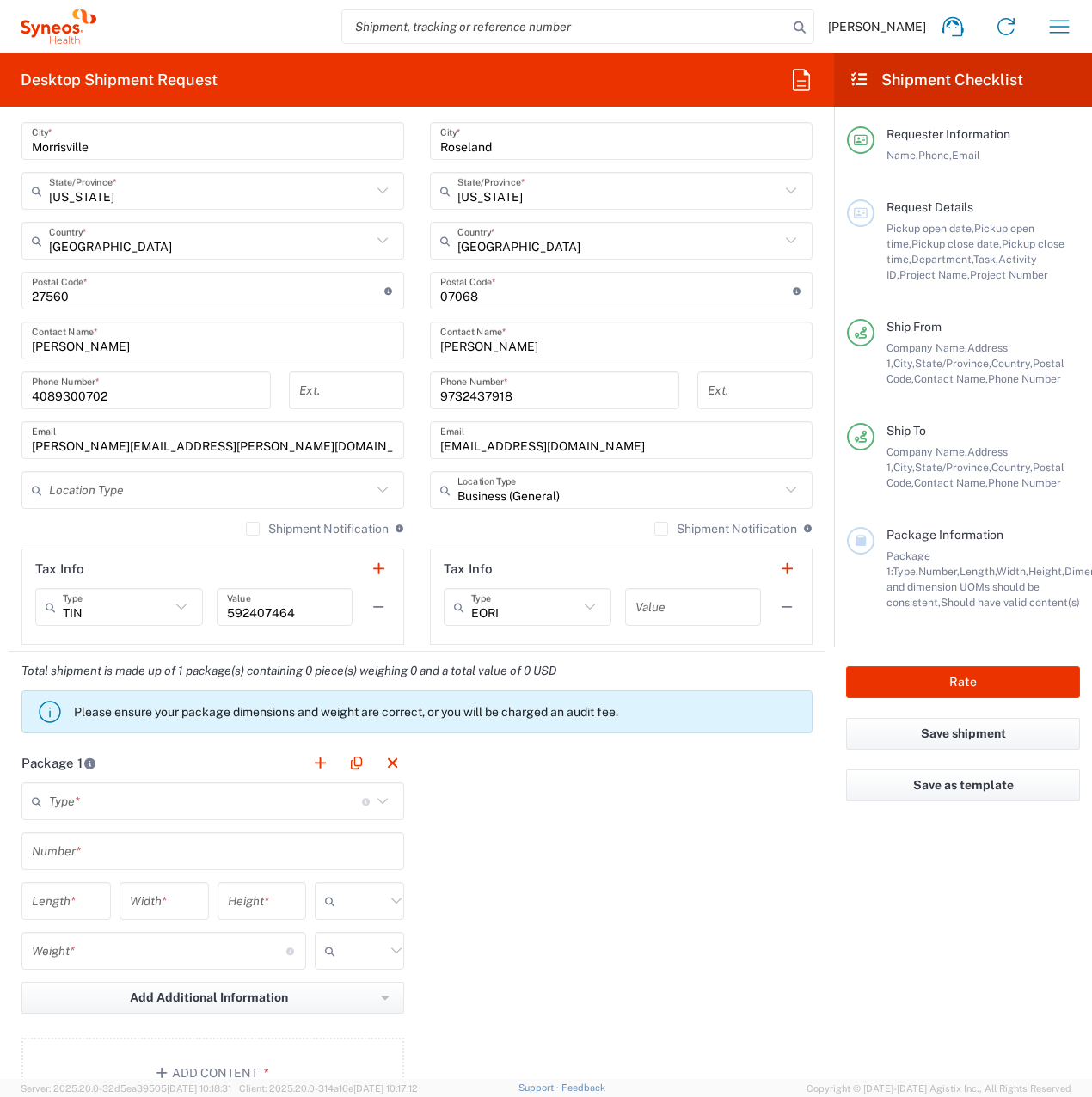
click at [122, 803] on input "text" at bounding box center [205, 802] width 313 height 30
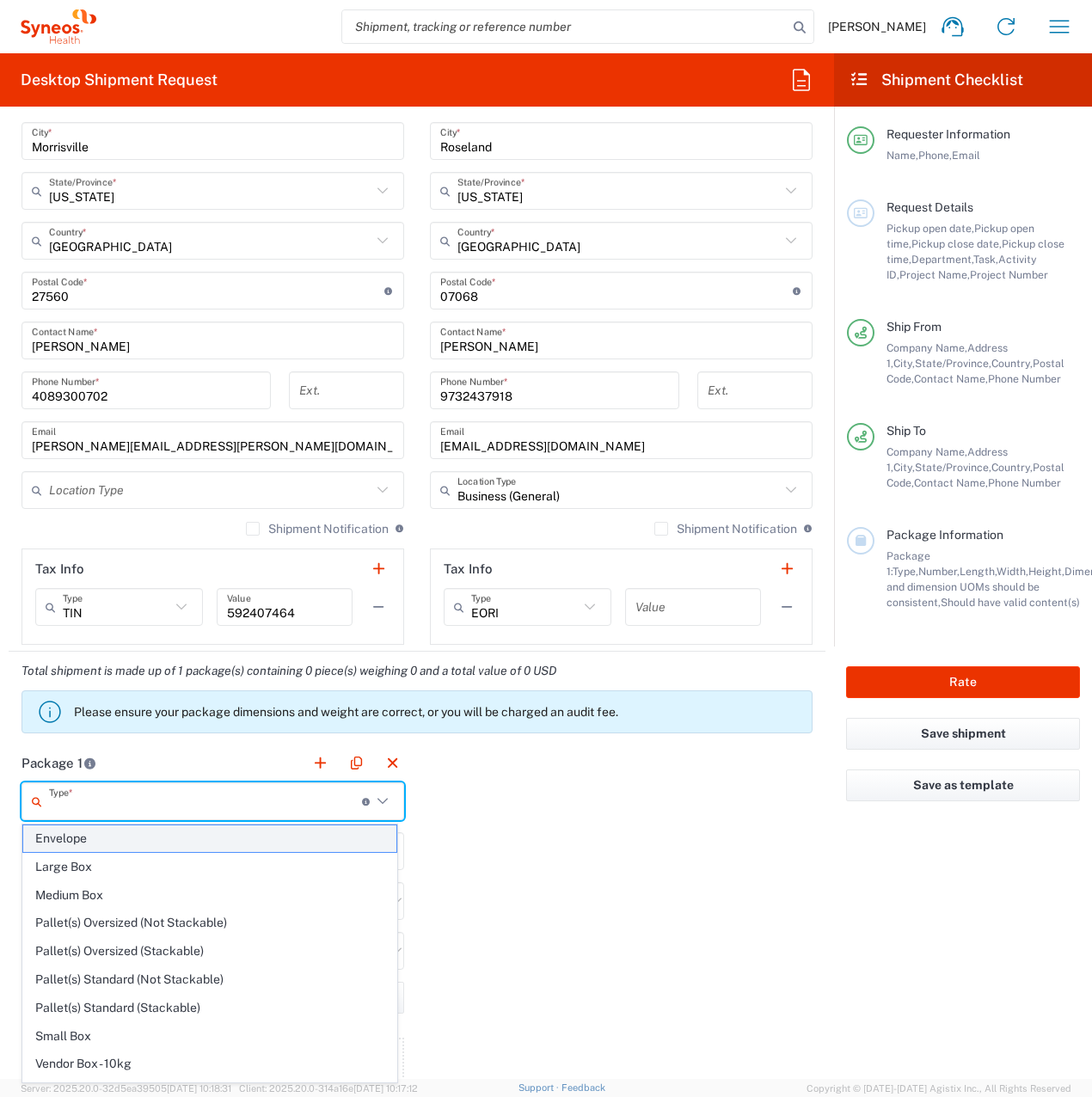
click at [116, 843] on span "Envelope" at bounding box center [210, 838] width 374 height 27
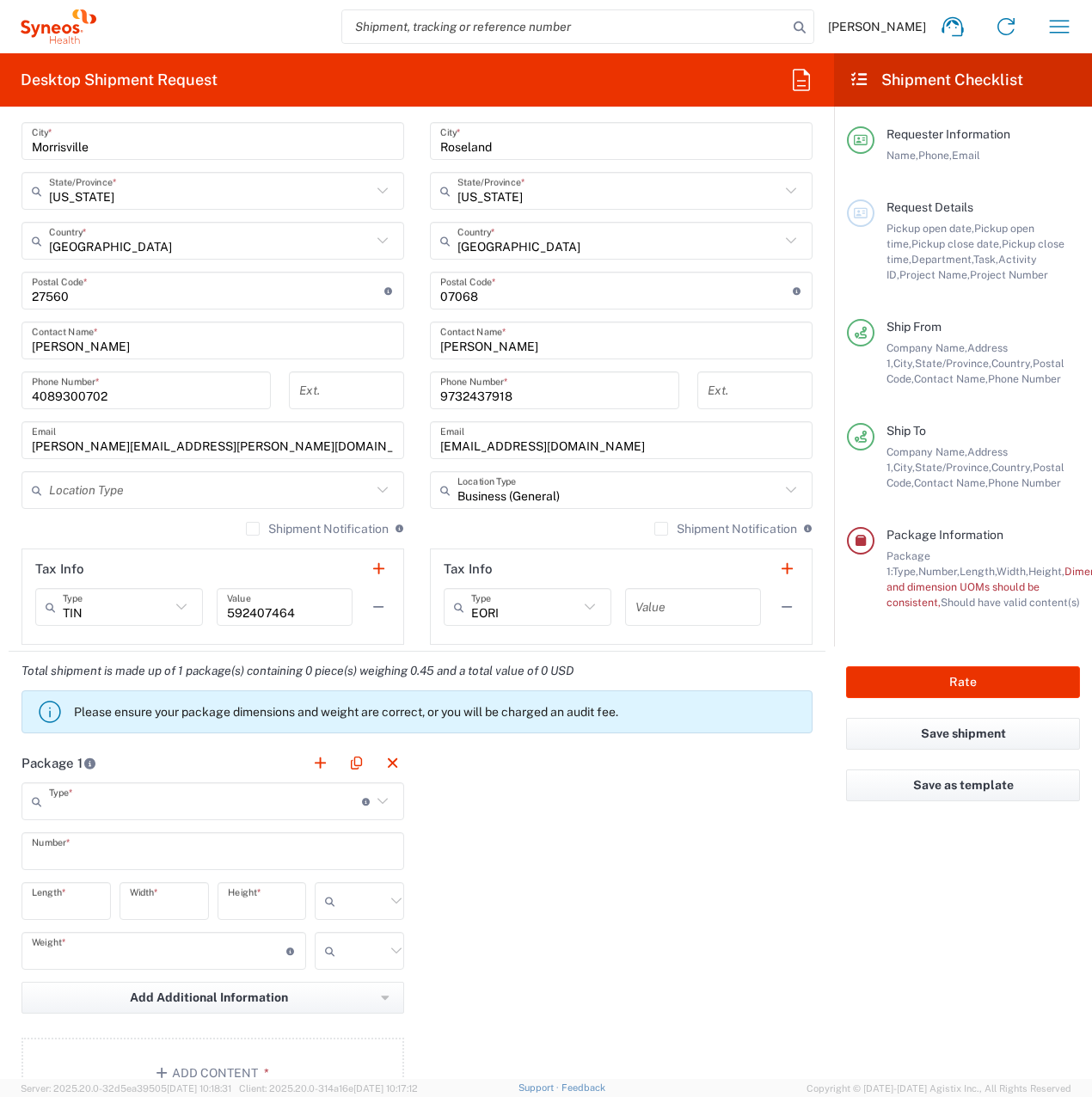
type input "Envelope"
type input "1"
type input "9.5"
type input "12.5"
type input "0.25"
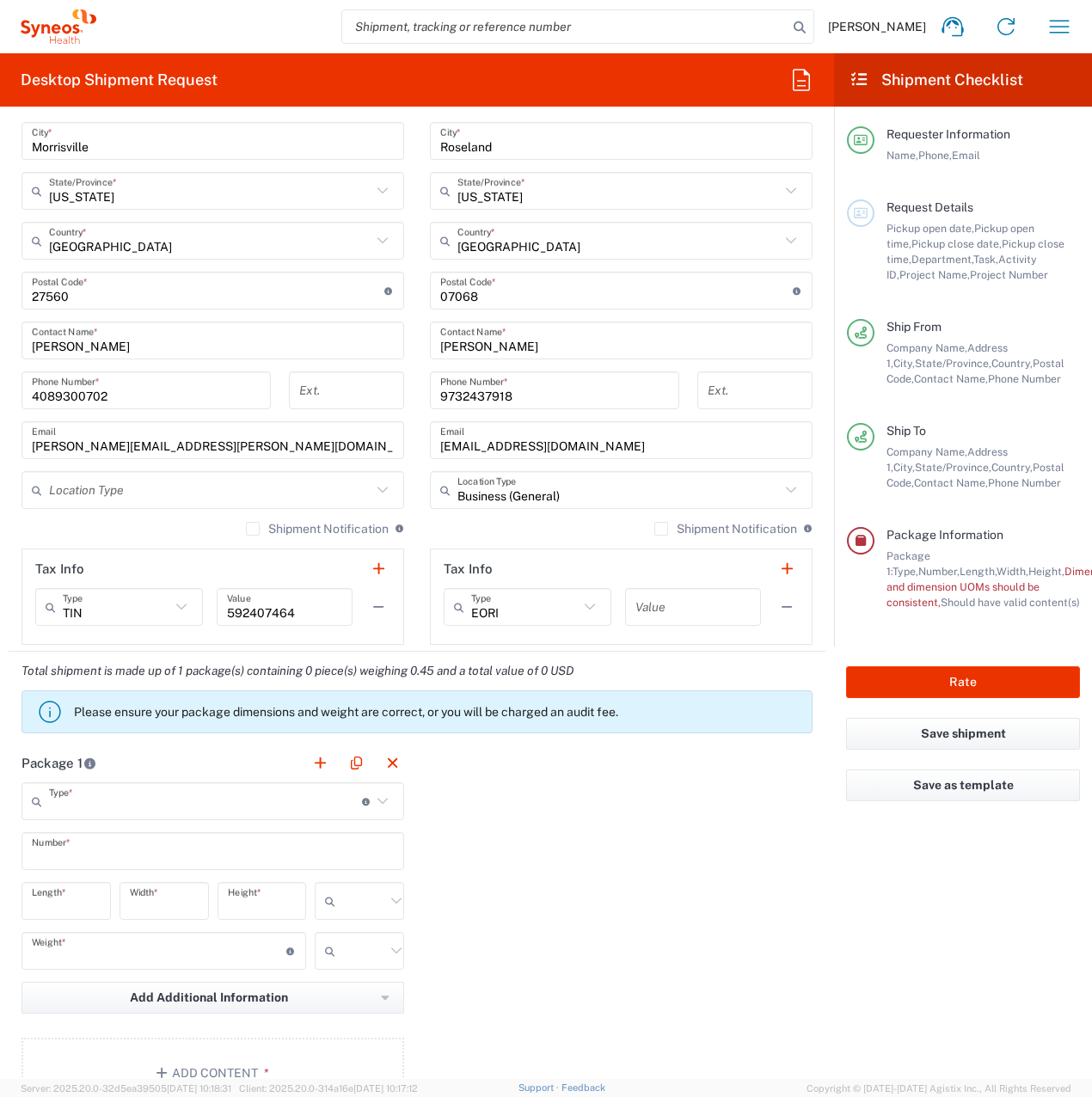
type input "in"
type input "0.45"
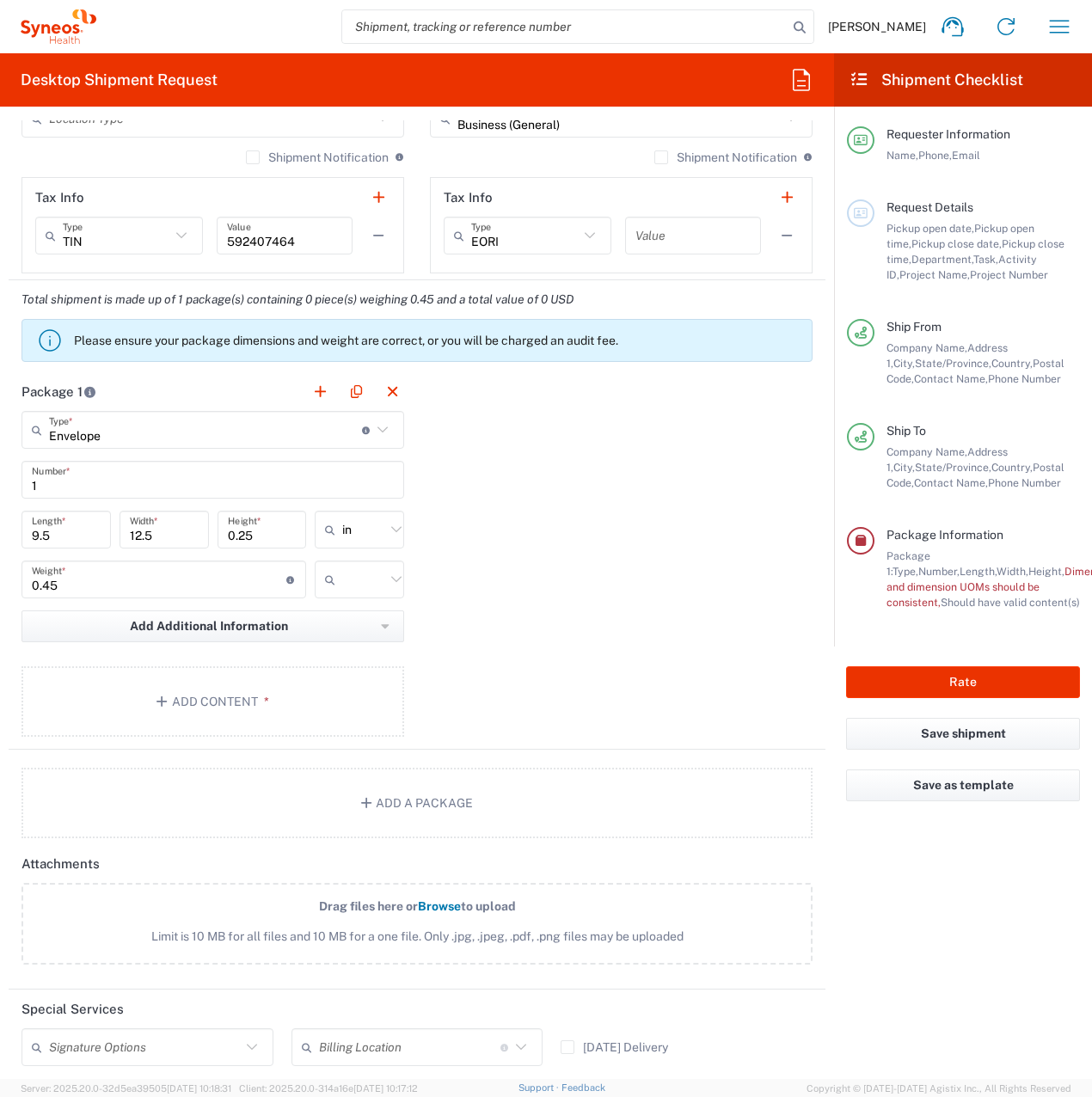
scroll to position [1290, 0]
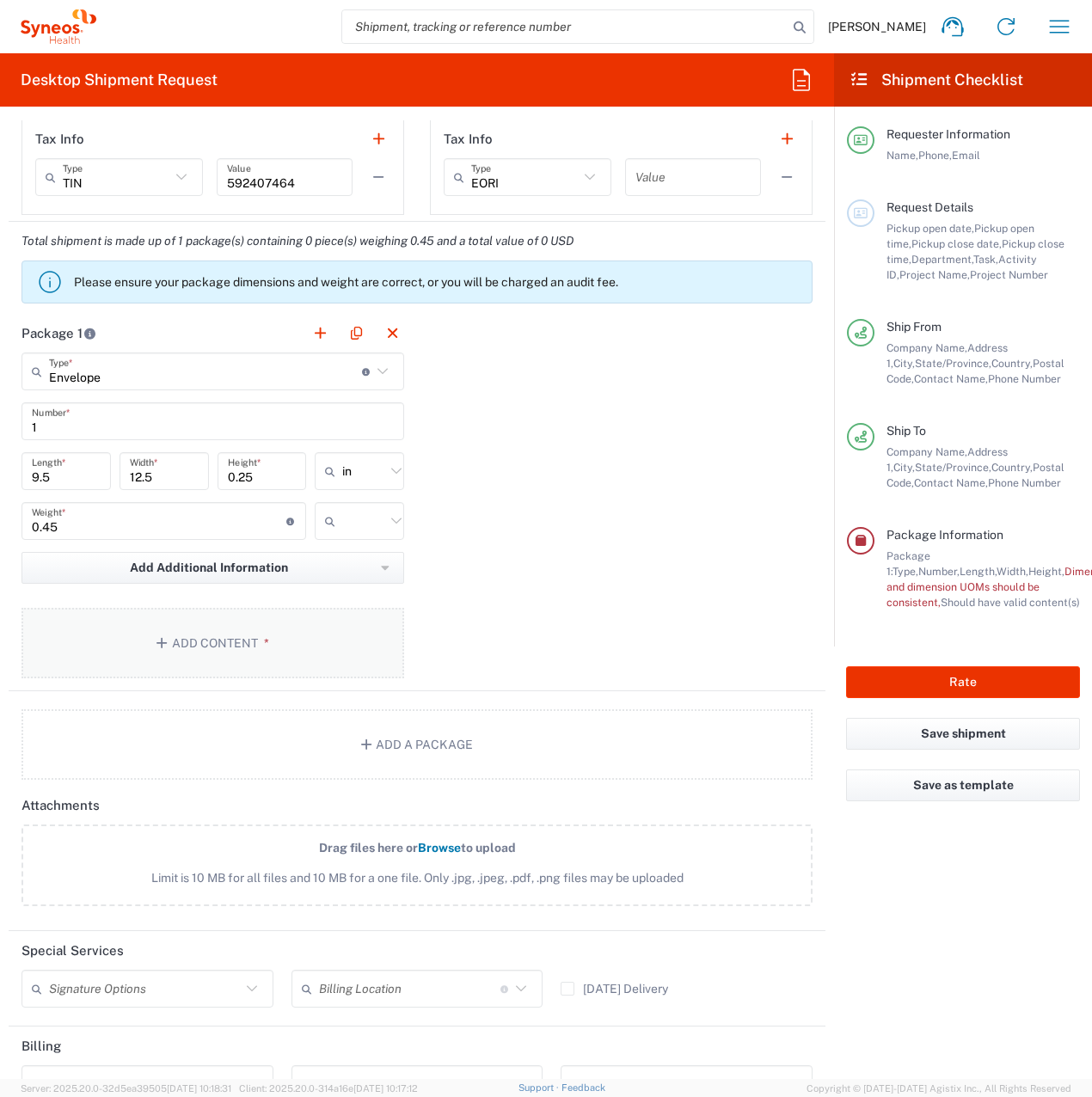
click at [195, 649] on button "Add Content *" at bounding box center [213, 643] width 382 height 70
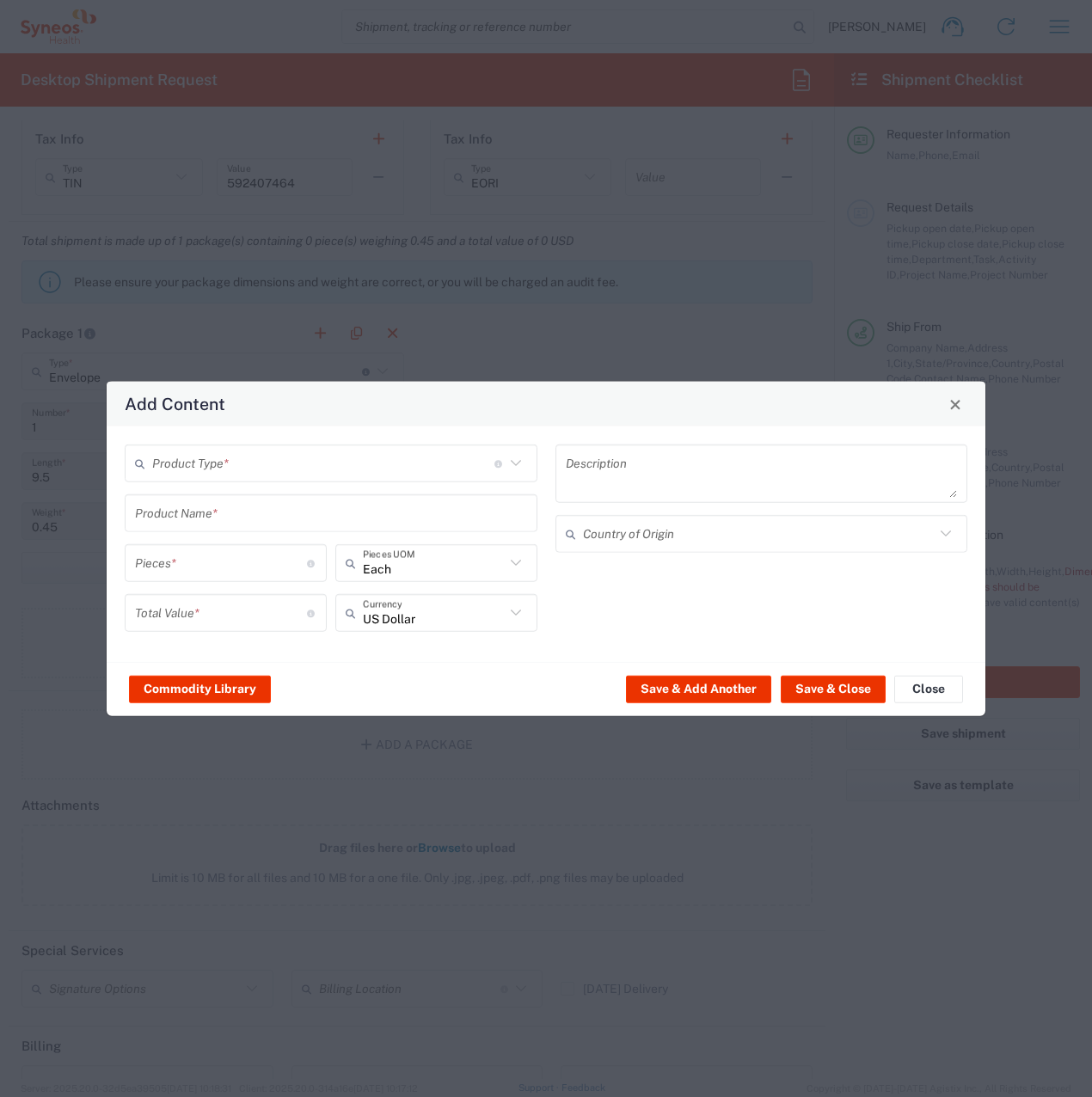
click at [240, 455] on input "text" at bounding box center [323, 463] width 342 height 30
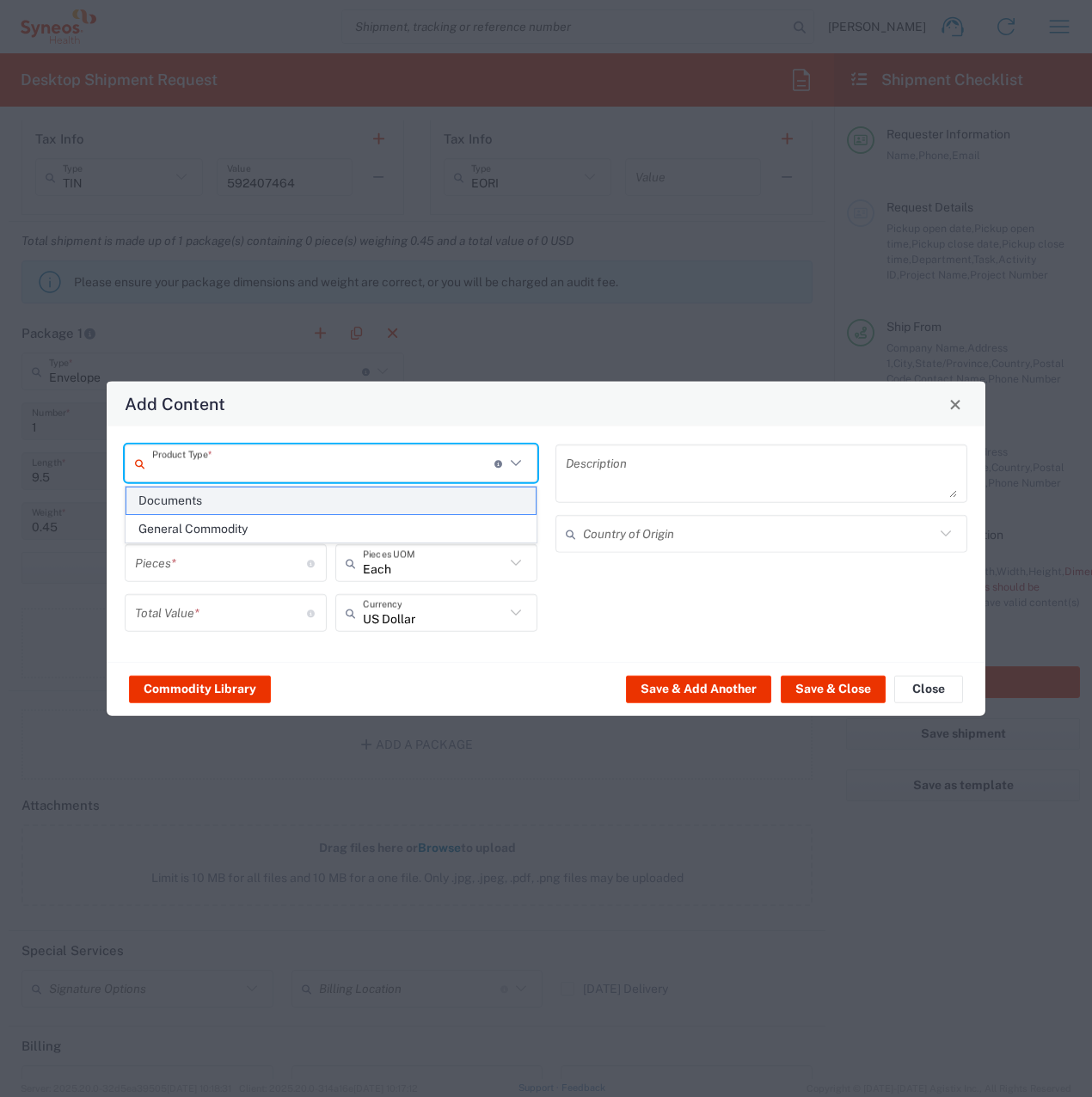
click at [237, 488] on span "Documents" at bounding box center [330, 500] width 409 height 27
type input "Documents"
type input "1"
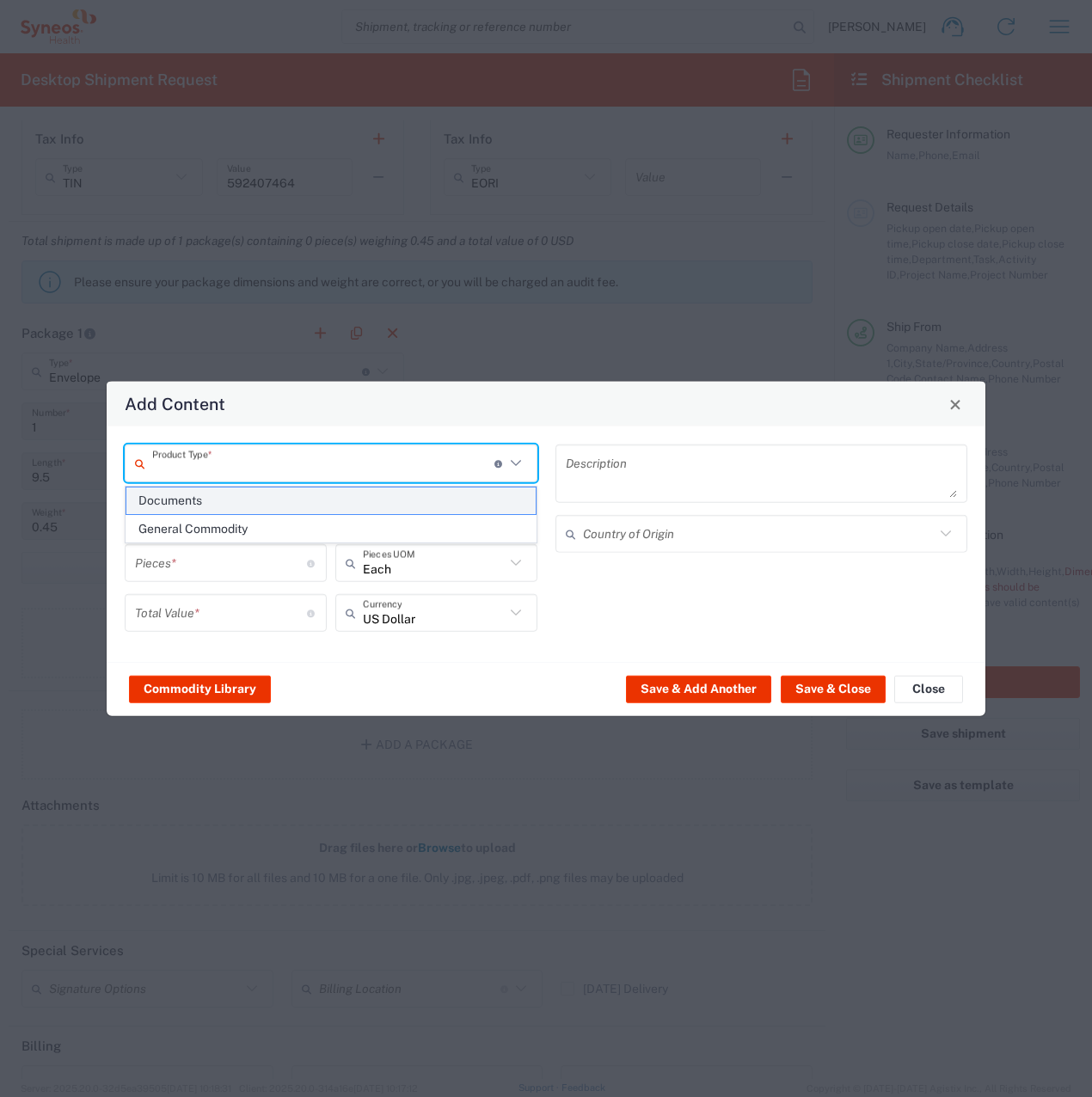
type textarea "Documents"
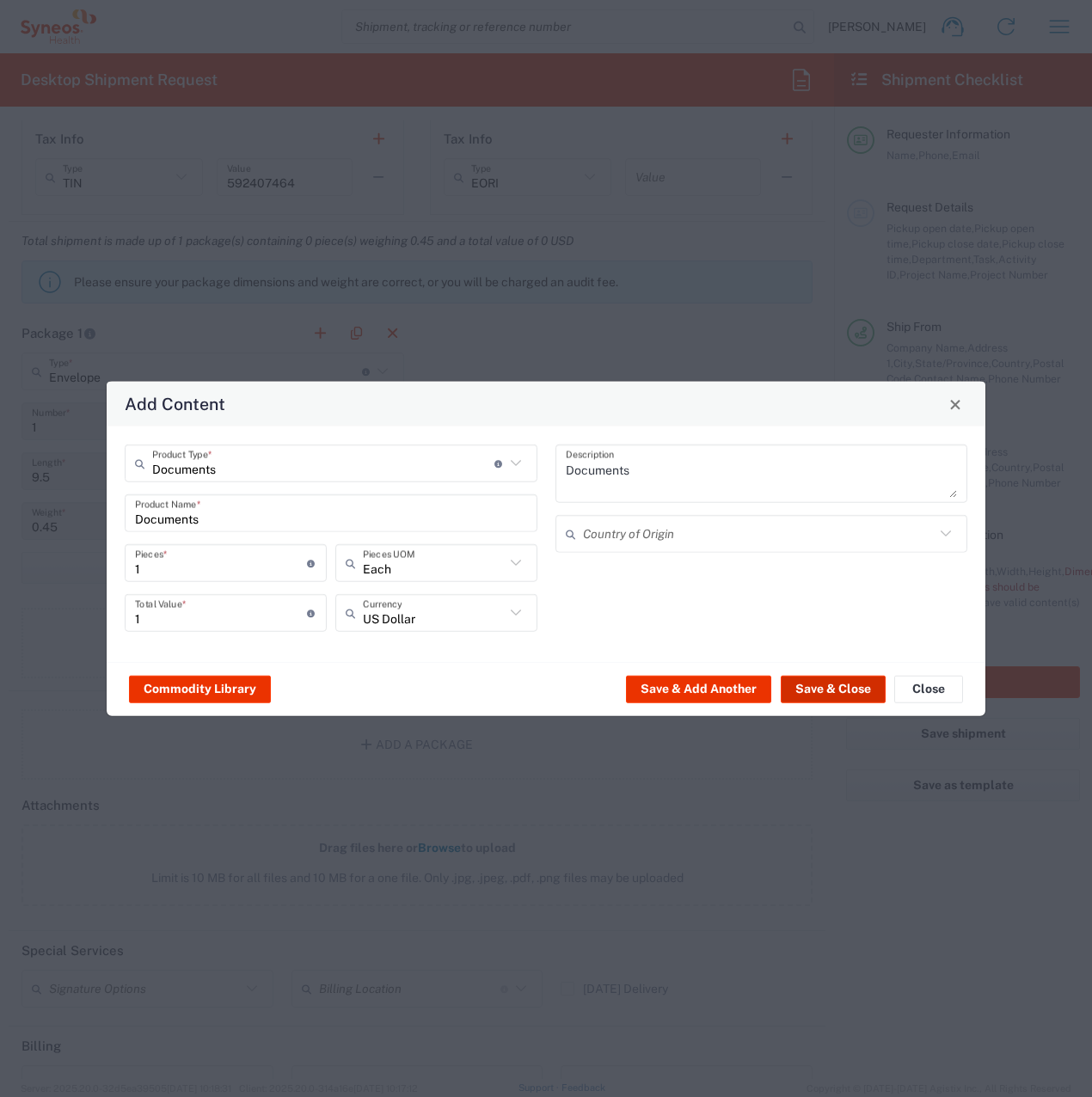
click at [827, 682] on button "Save & Close" at bounding box center [833, 689] width 105 height 28
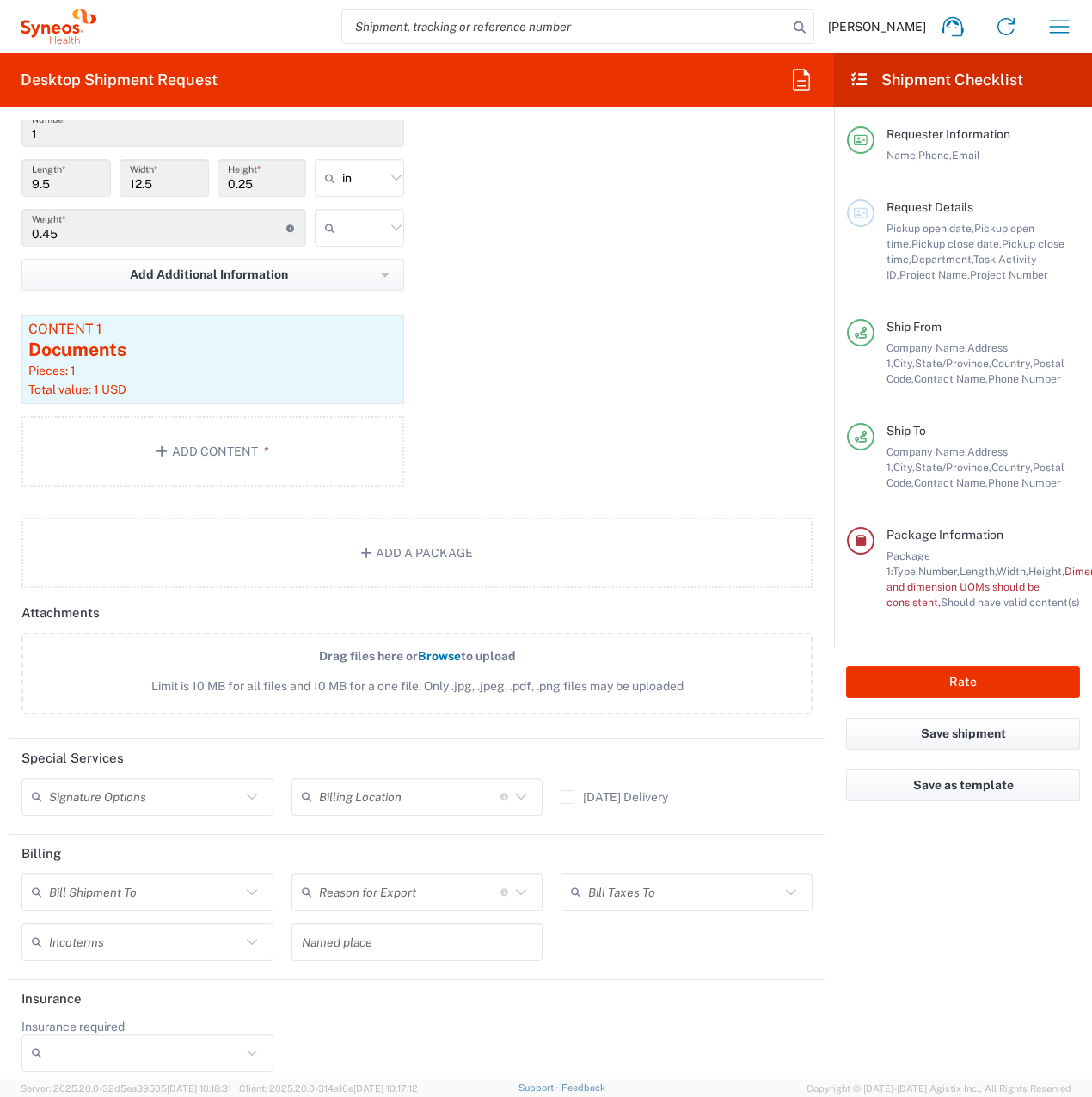
scroll to position [1595, 0]
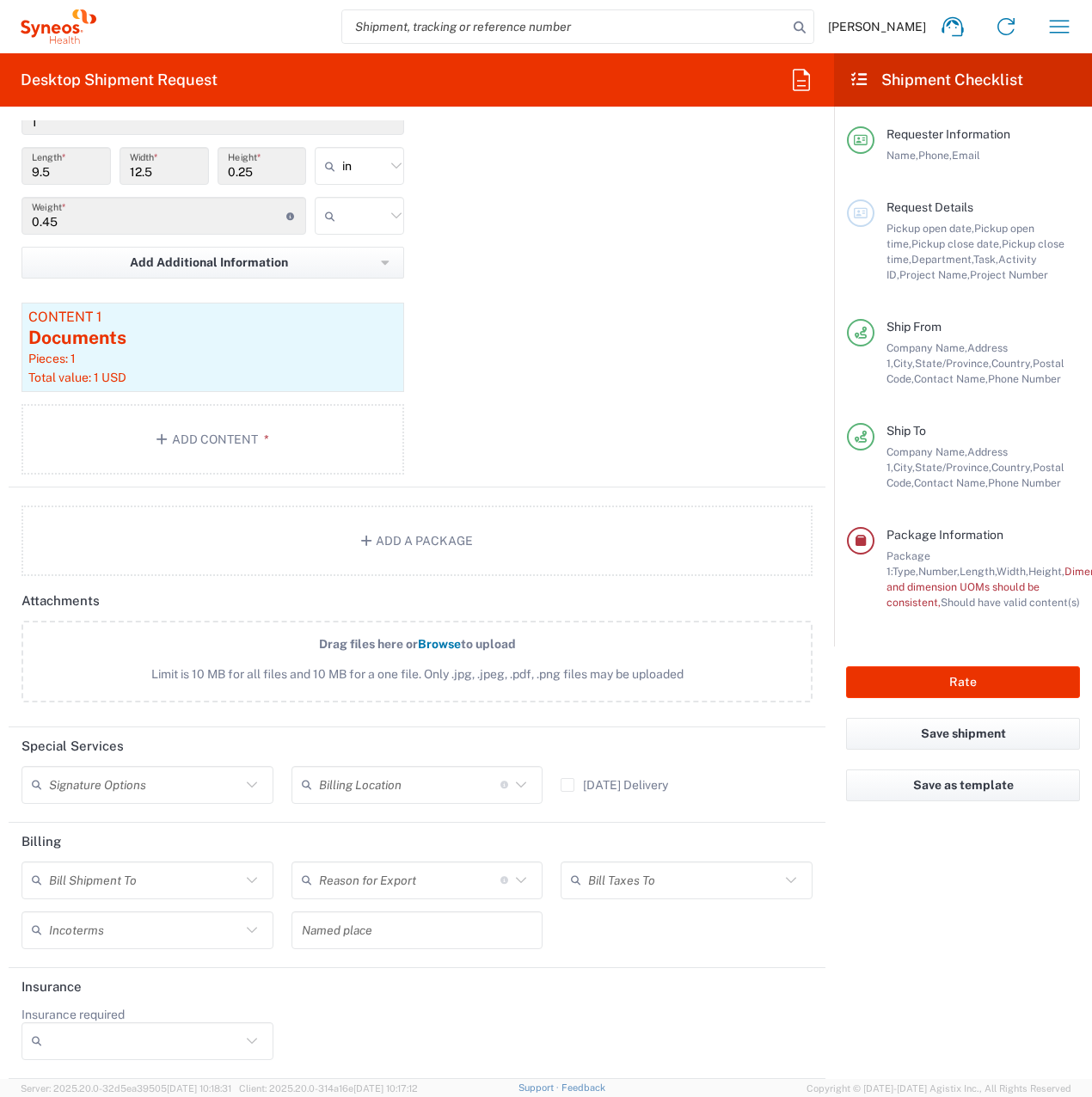
click at [136, 876] on input "text" at bounding box center [144, 880] width 192 height 30
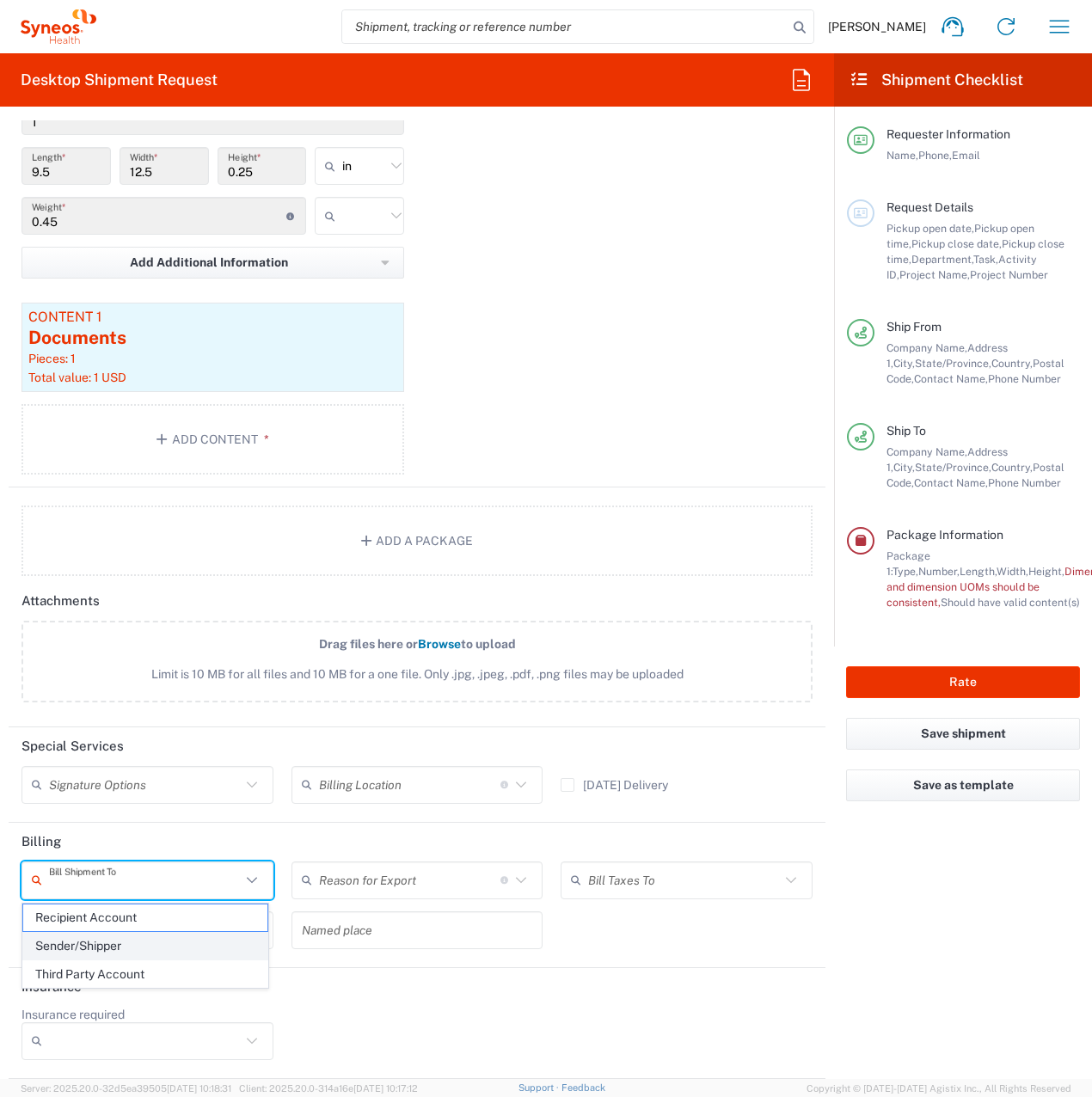
click at [95, 945] on span "Sender/Shipper" at bounding box center [145, 946] width 244 height 27
type input "Sender/Shipper"
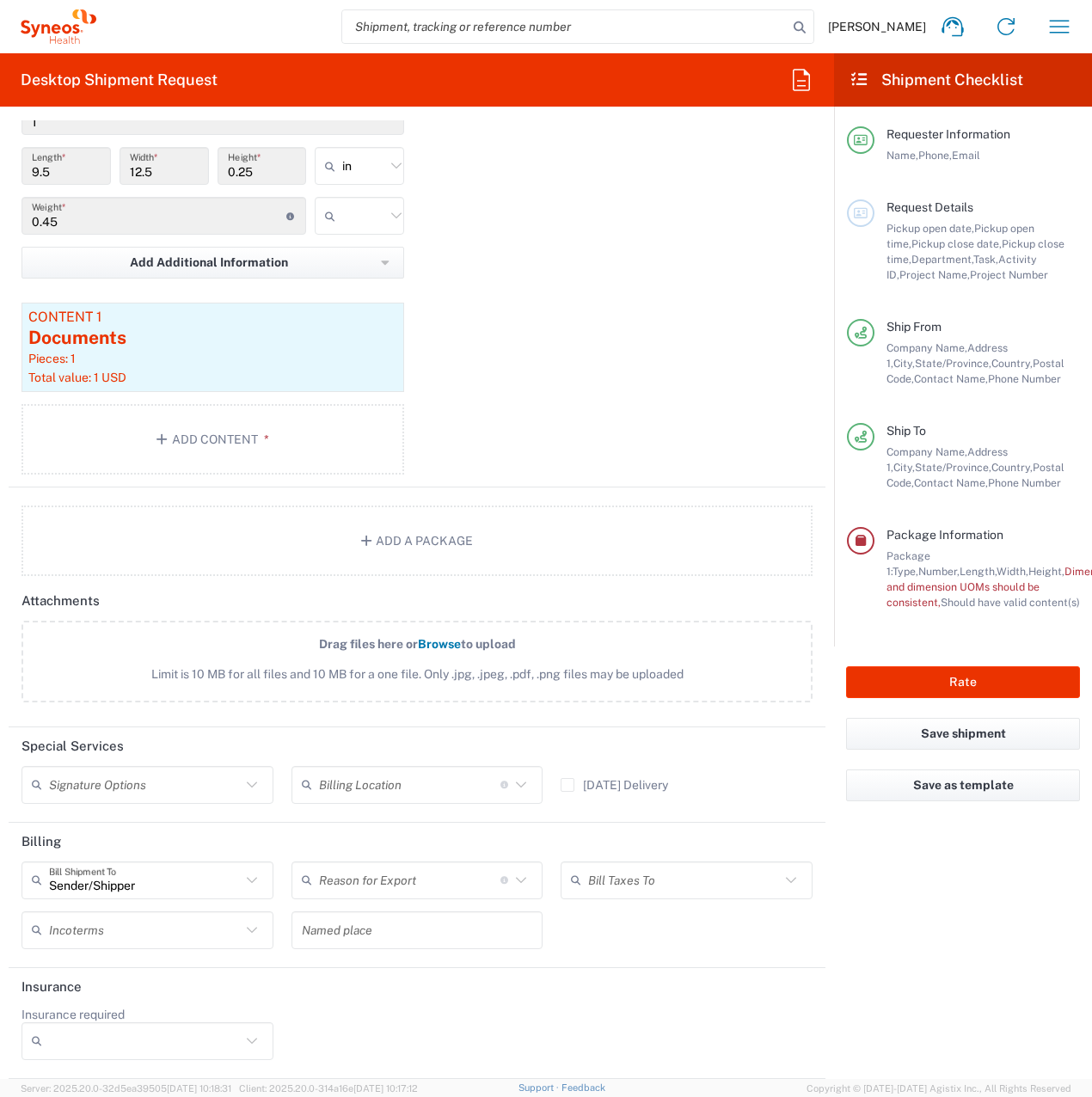
click at [391, 877] on input "text" at bounding box center [409, 880] width 182 height 30
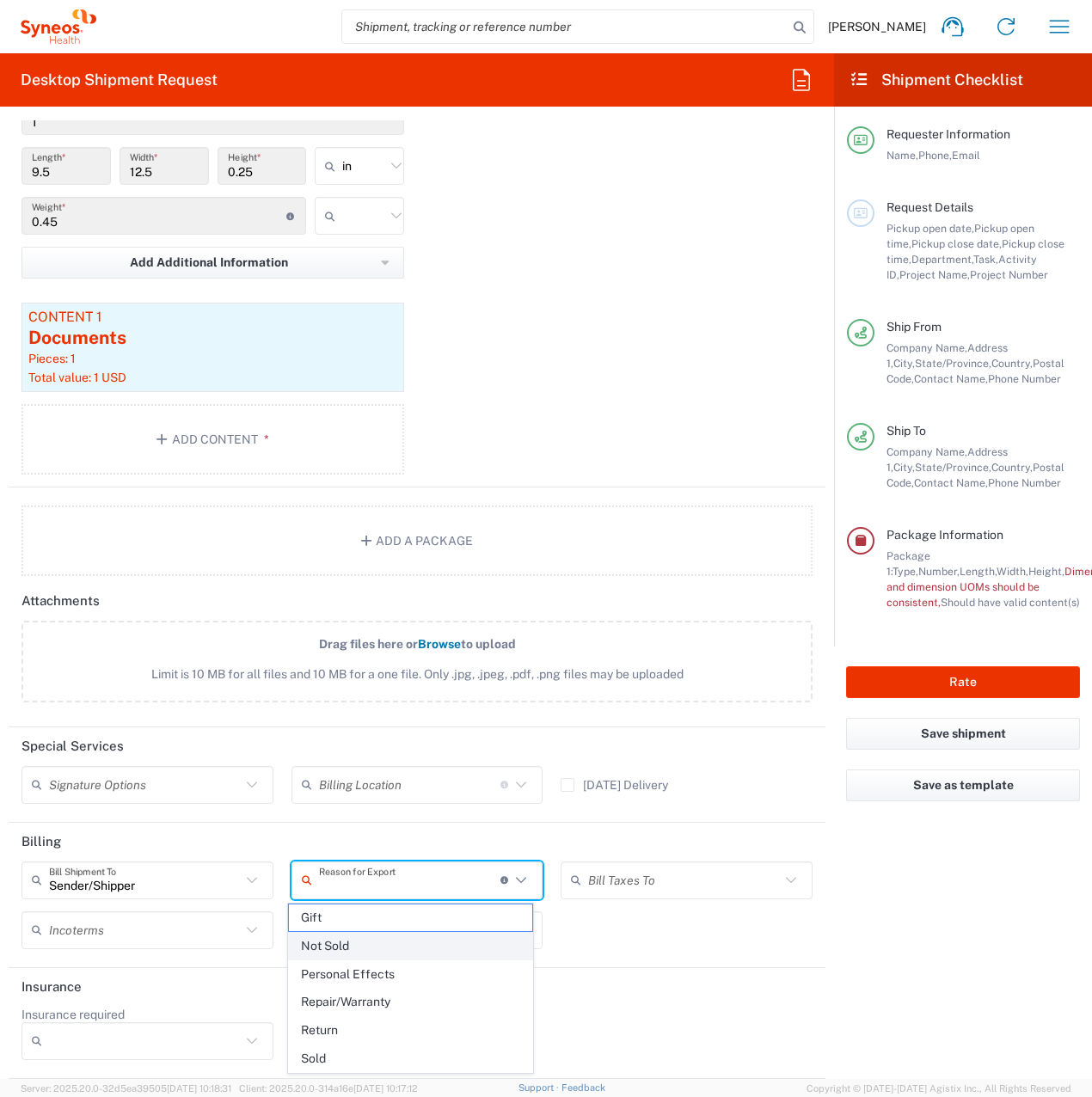
click at [364, 950] on span "Not Sold" at bounding box center [411, 946] width 244 height 27
type input "Not Sold"
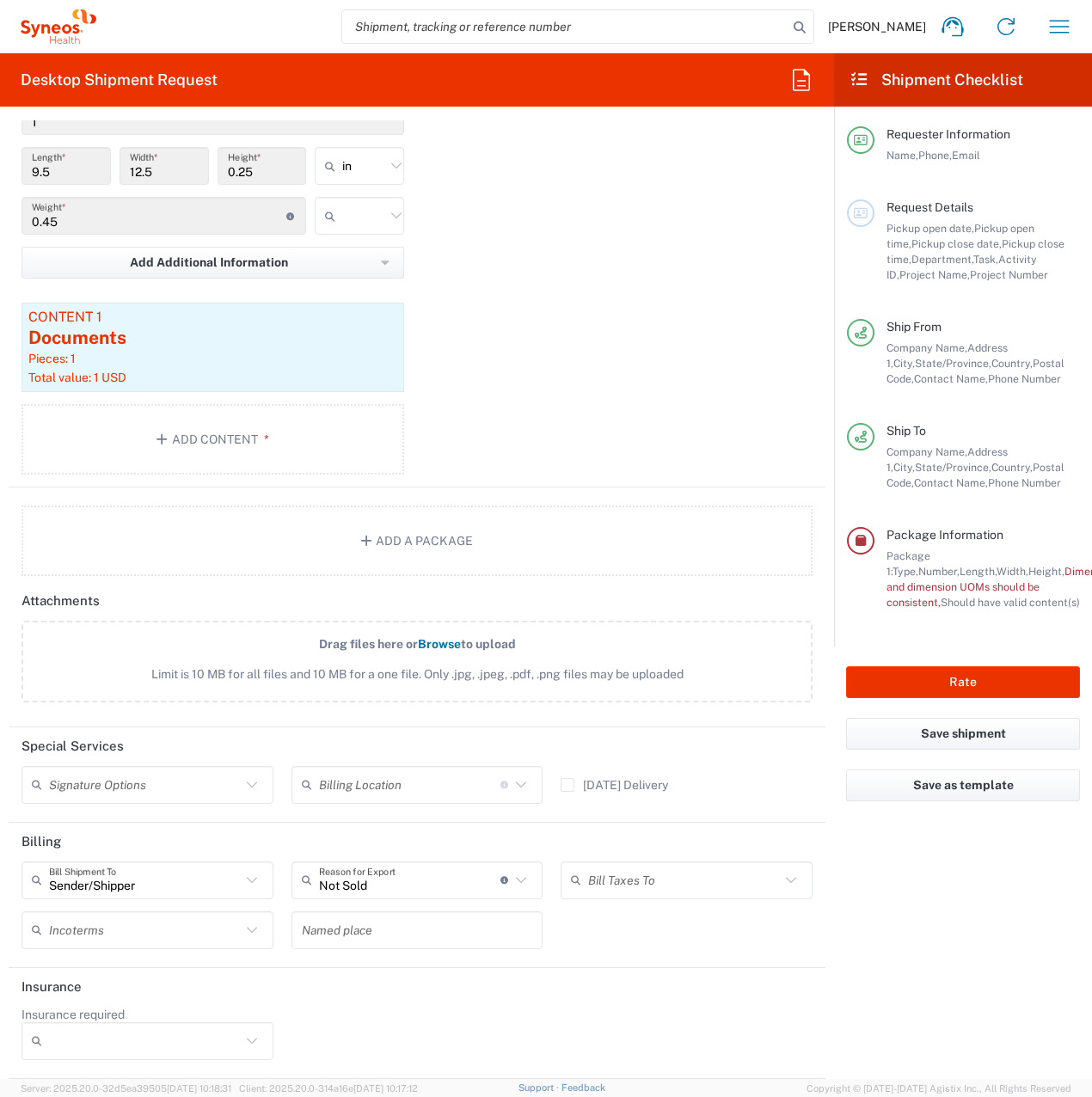
click at [621, 882] on input "text" at bounding box center [684, 880] width 192 height 30
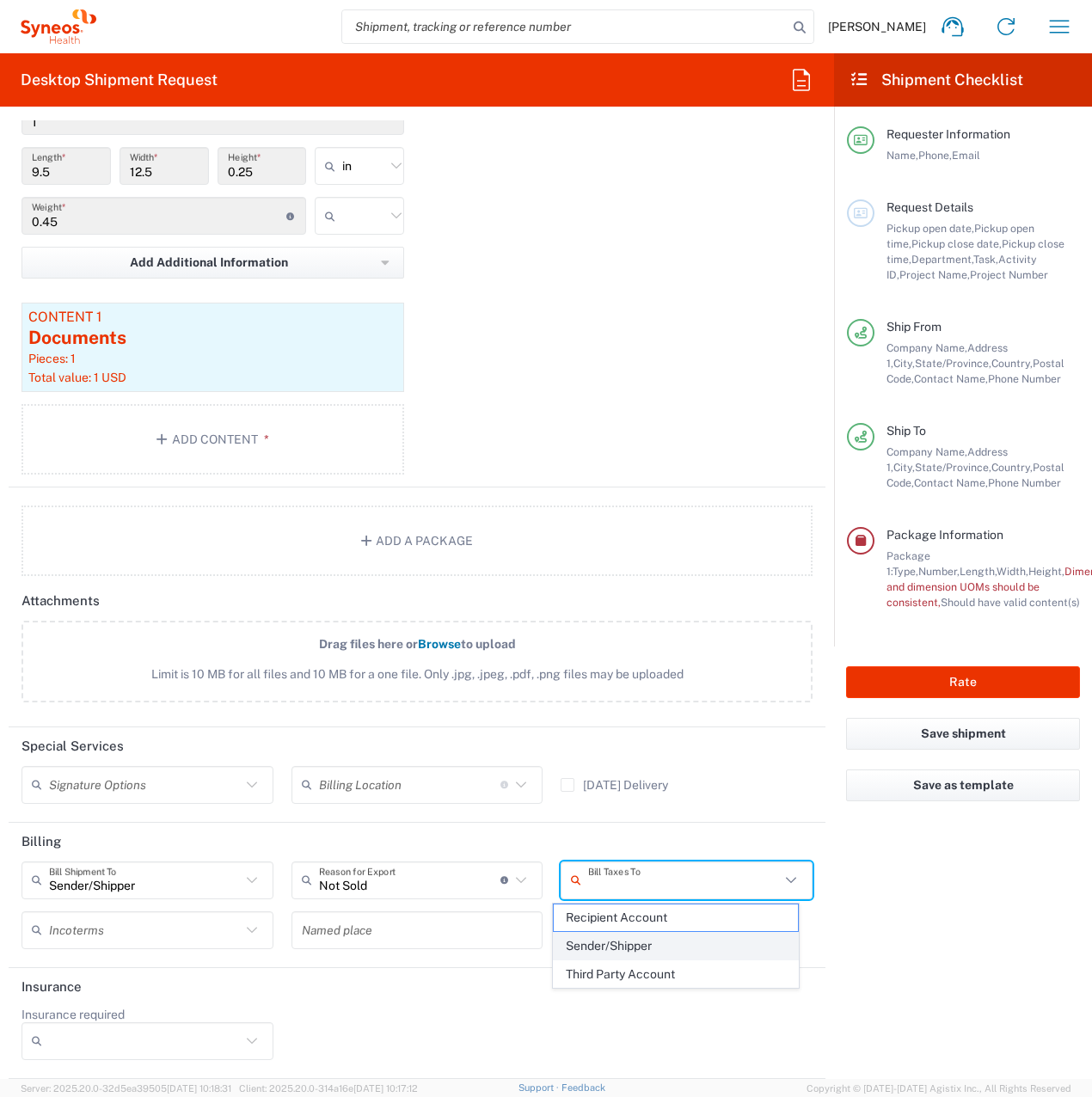
click at [613, 945] on span "Sender/Shipper" at bounding box center [675, 946] width 244 height 27
type input "Sender/Shipper"
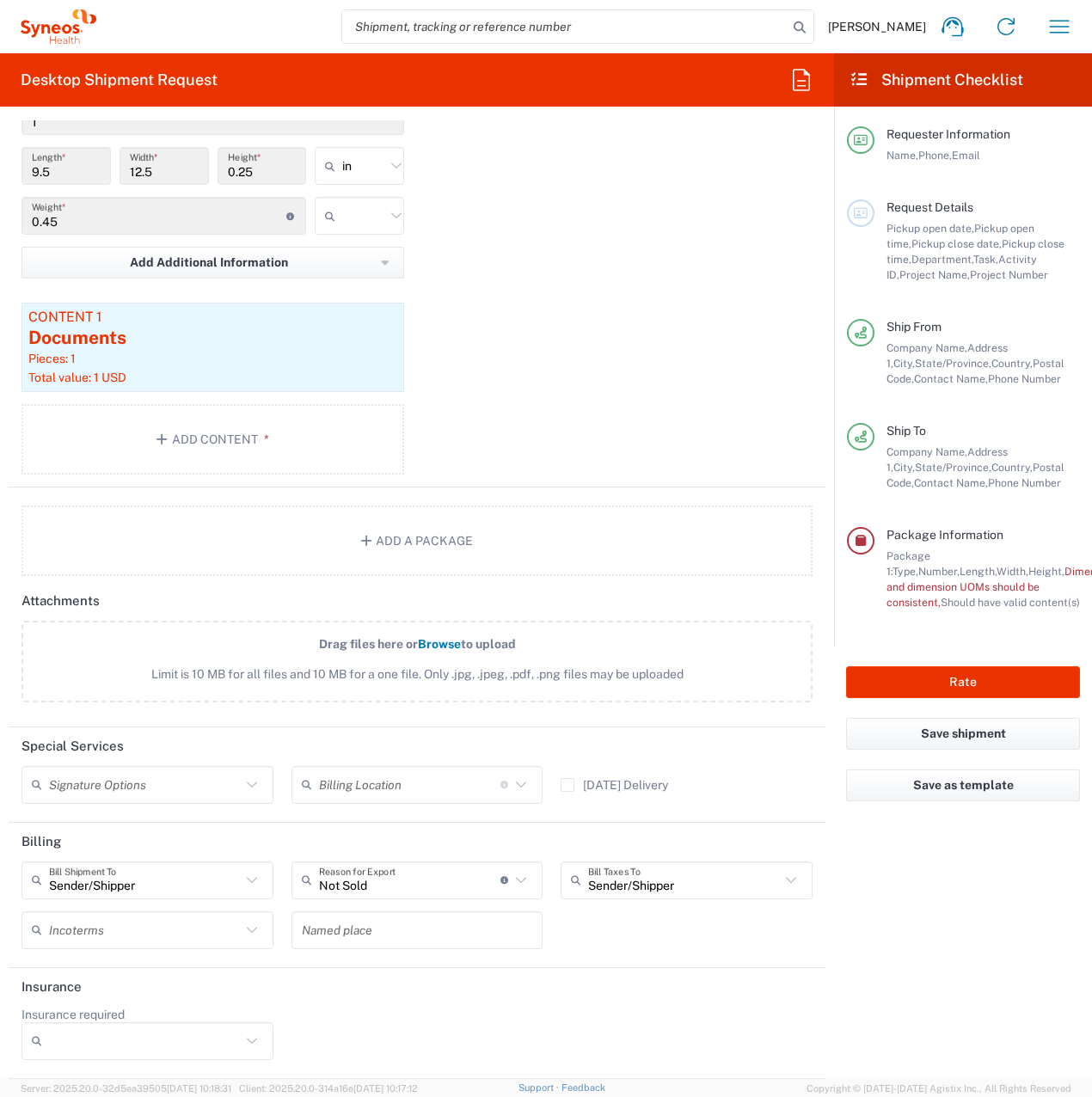
click at [88, 933] on input "text" at bounding box center [144, 929] width 192 height 30
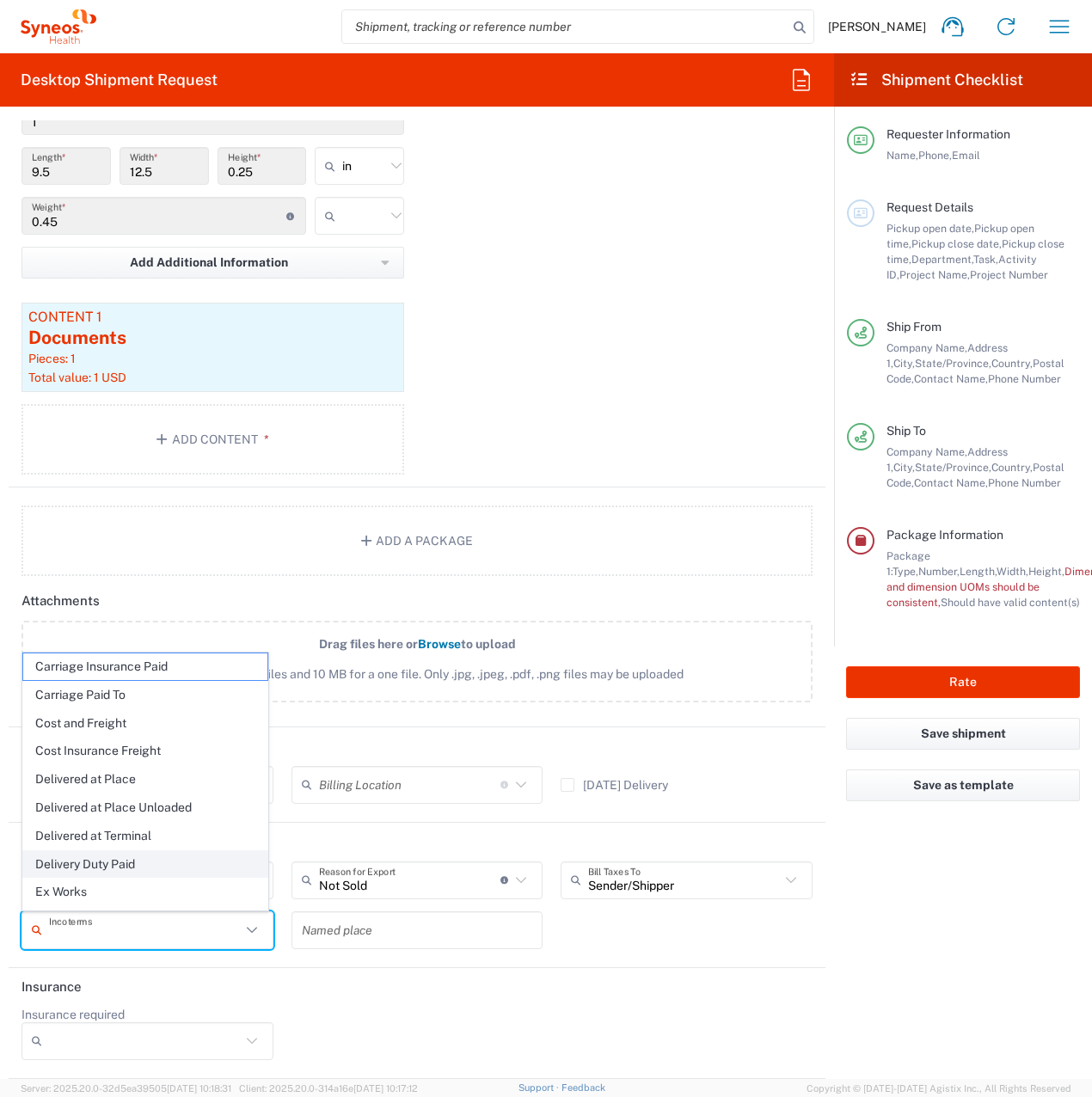
click at [122, 869] on span "Delivery Duty Paid" at bounding box center [145, 864] width 244 height 27
type input "Sender/Shipper"
type input "Delivery Duty Paid"
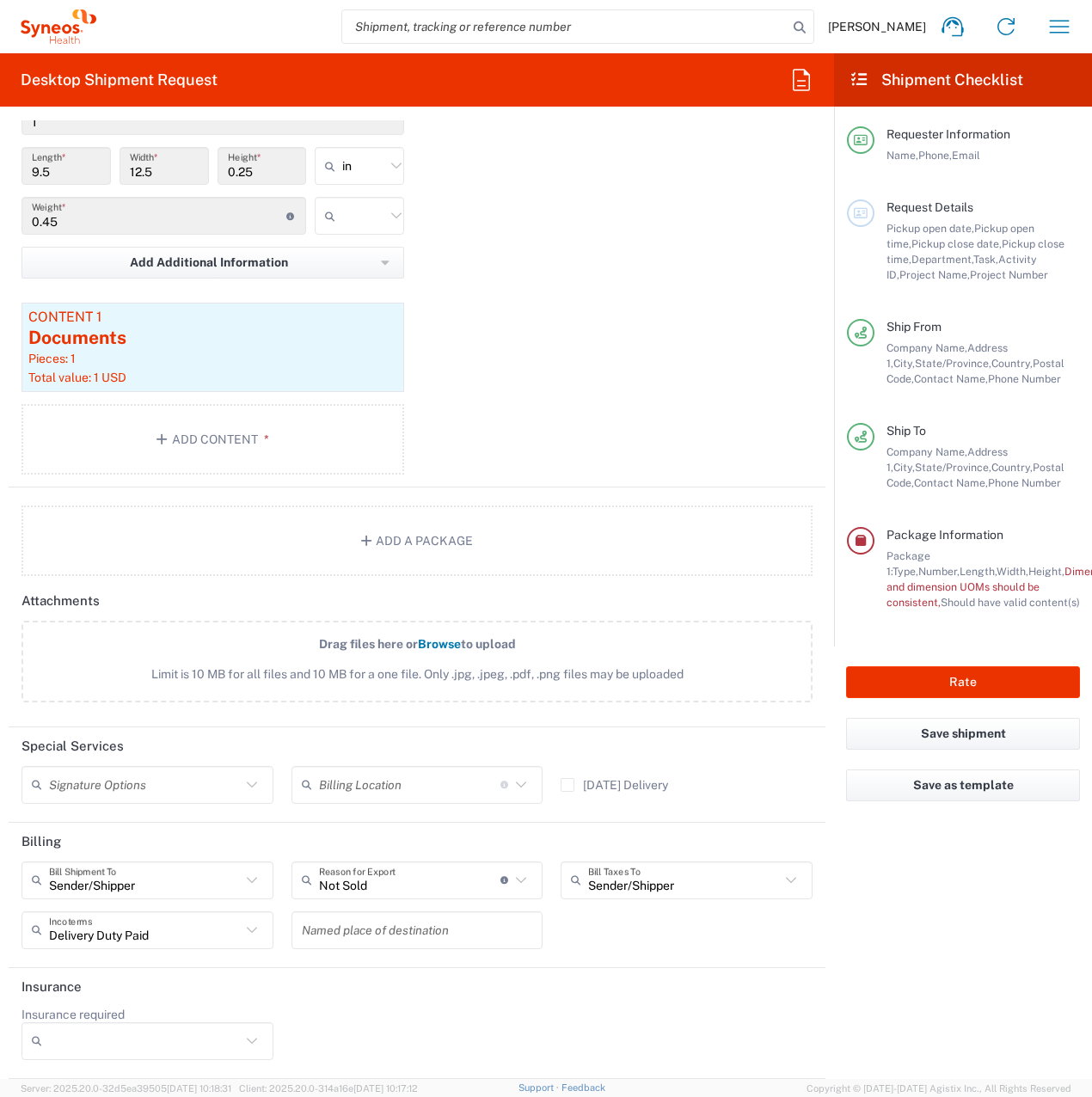
click at [361, 211] on input "text" at bounding box center [363, 216] width 43 height 28
click at [362, 268] on li "lbs" at bounding box center [354, 281] width 86 height 29
type input "lbs"
click at [939, 696] on button "Rate" at bounding box center [963, 682] width 234 height 32
type input "8200 DEPARTMENTAL EXPENSE"
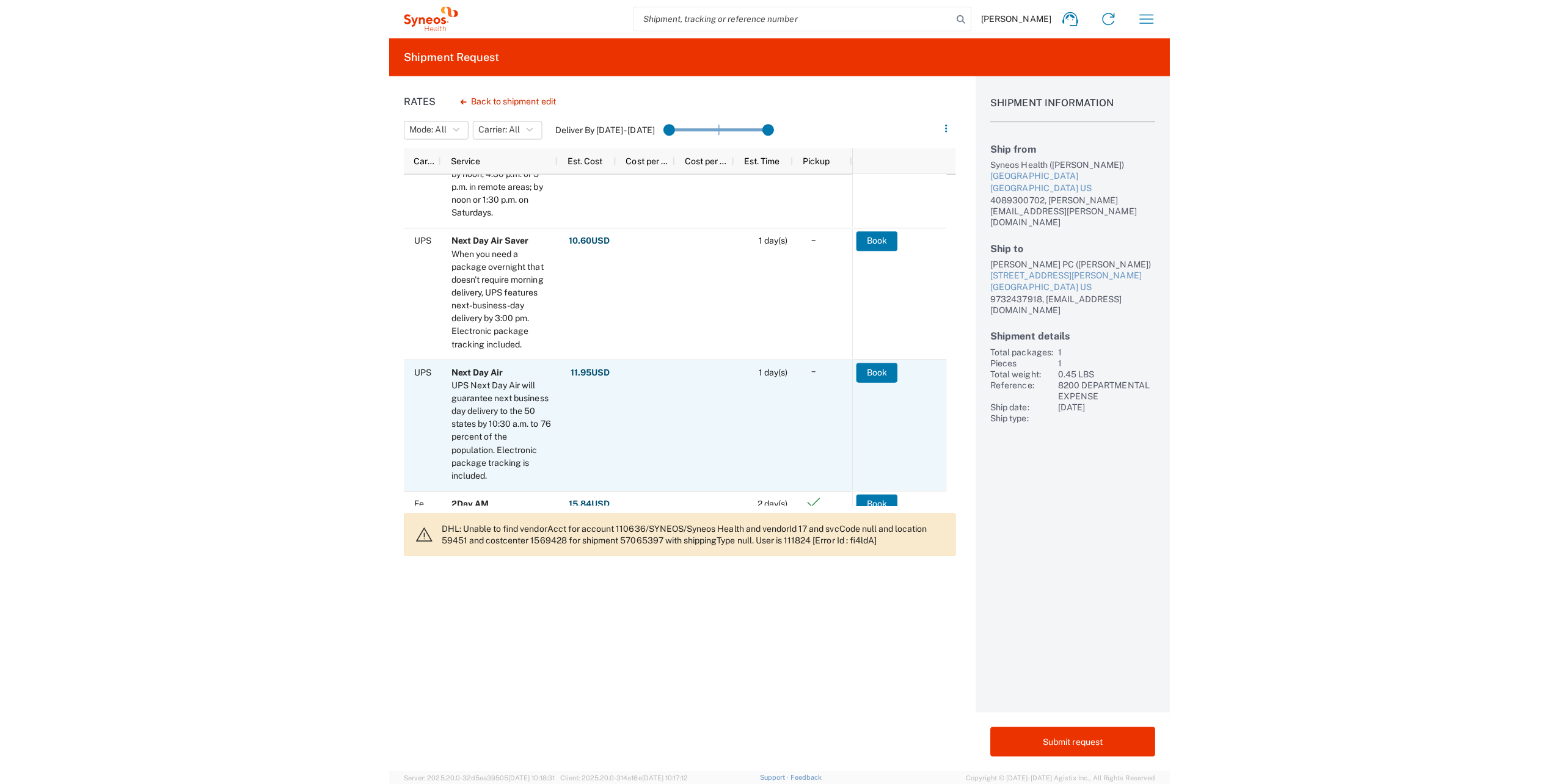
scroll to position [550, 0]
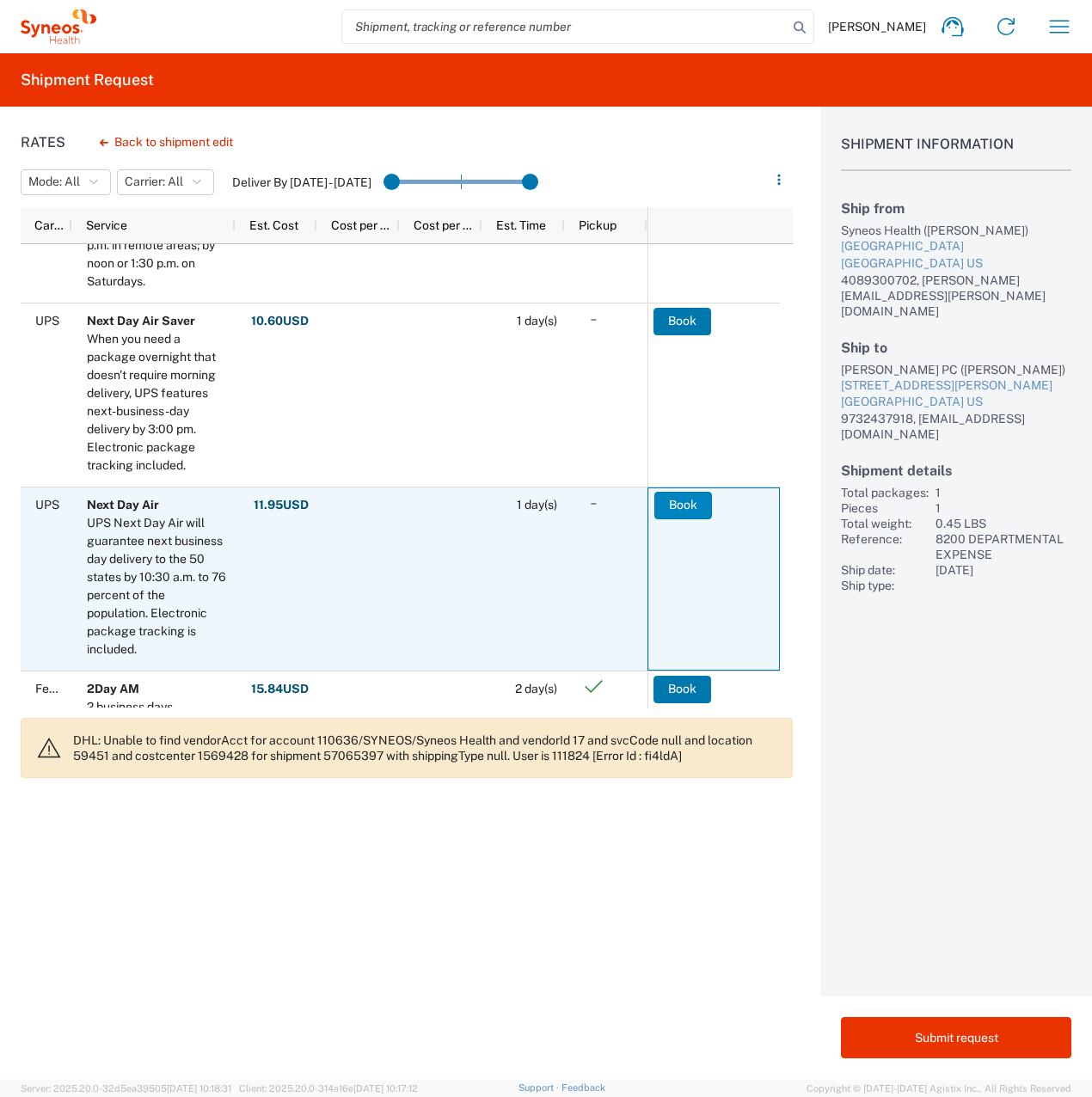
click at [672, 506] on button "Book" at bounding box center [683, 506] width 57 height 28
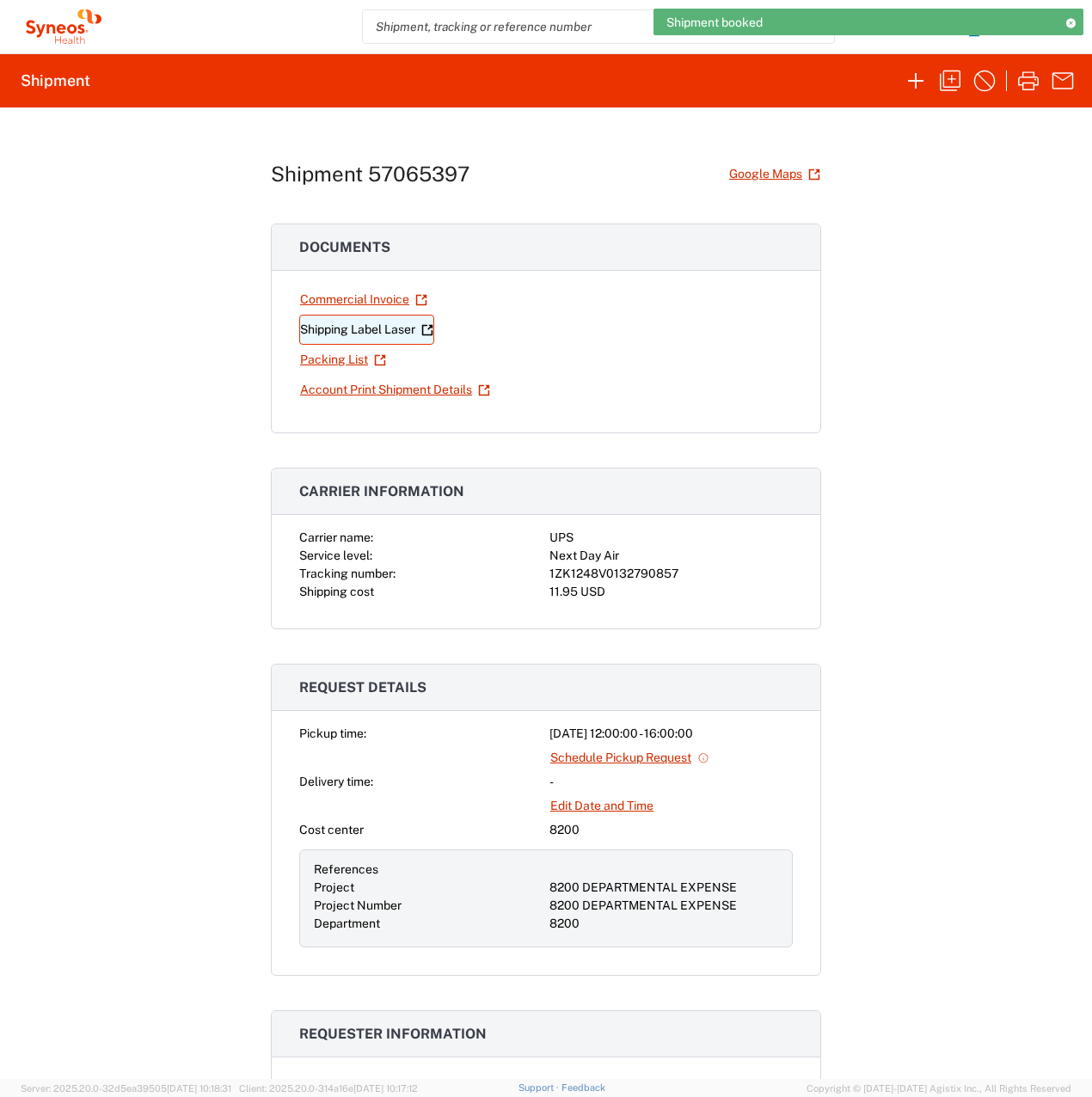
click at [364, 332] on link "Shipping Label Laser" at bounding box center [366, 329] width 135 height 30
